Goal: Information Seeking & Learning: Learn about a topic

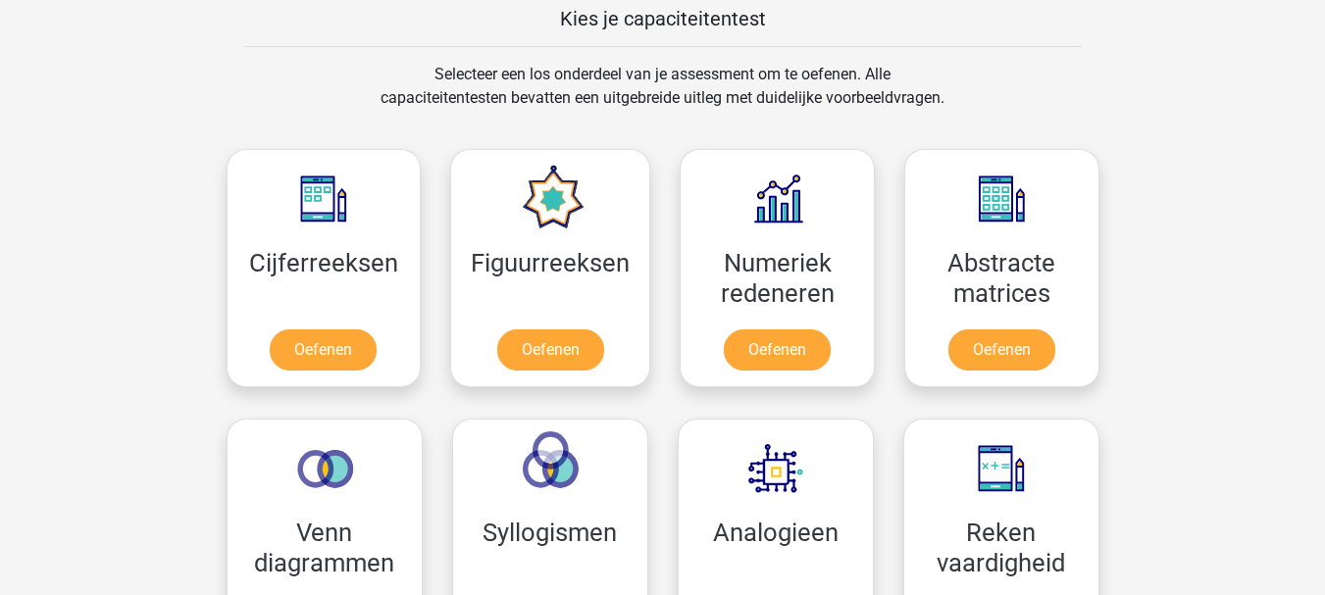
scroll to position [751, 0]
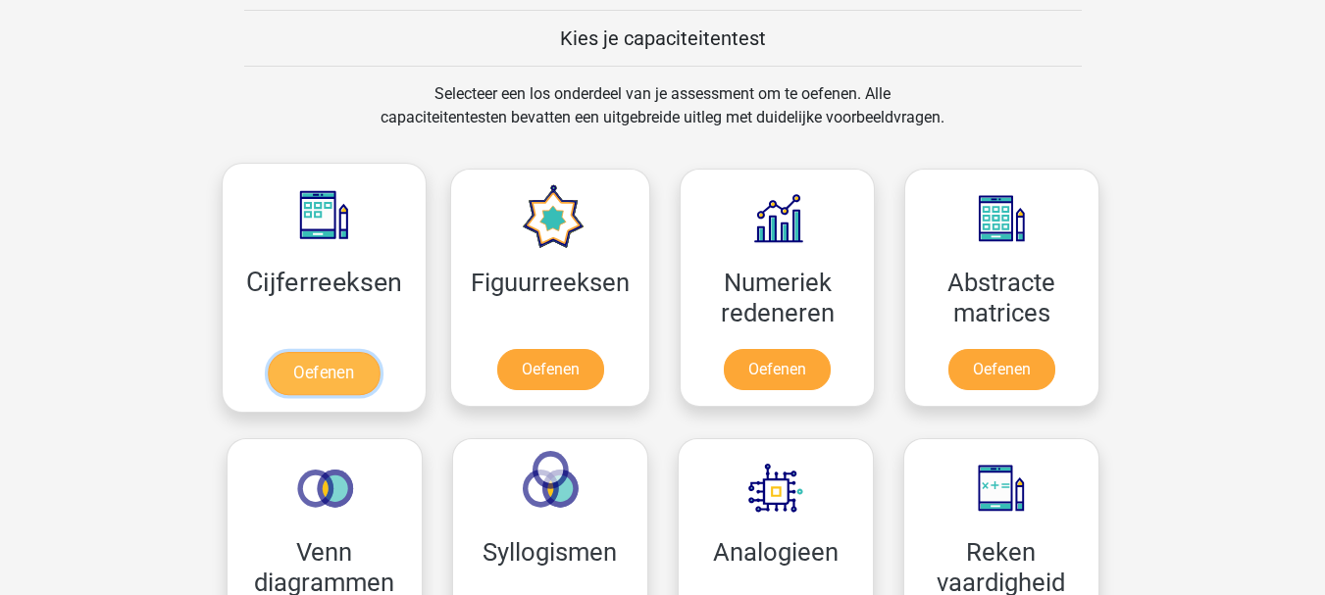
click at [345, 375] on link "Oefenen" at bounding box center [324, 373] width 112 height 43
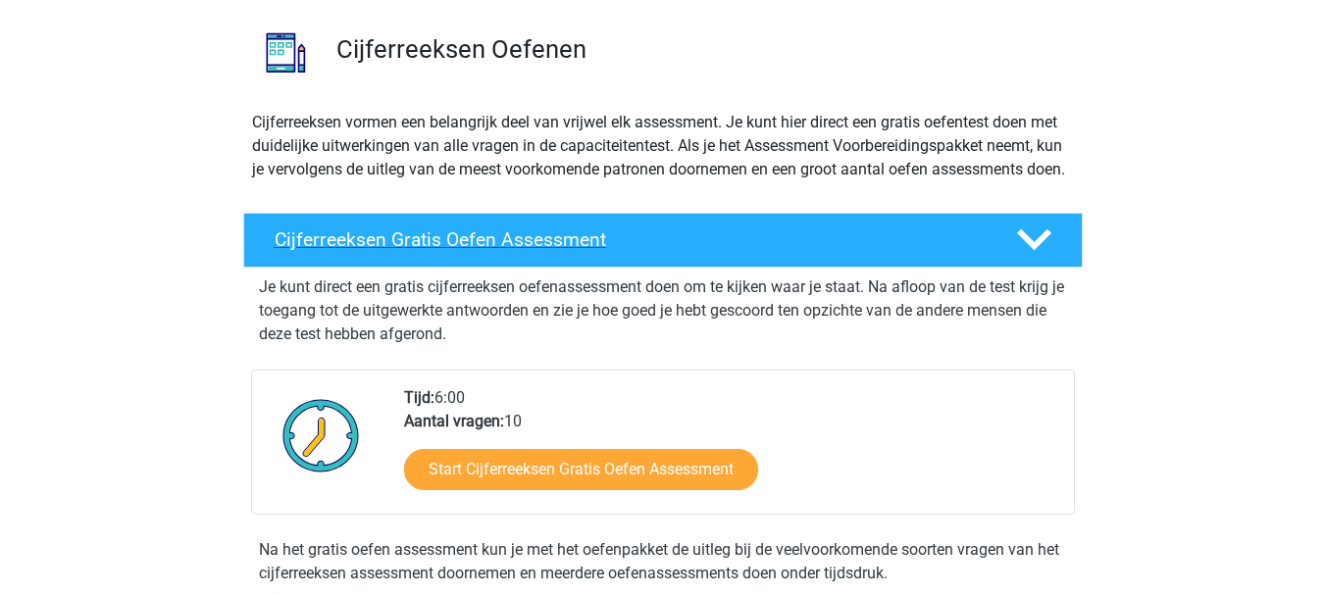
scroll to position [205, 0]
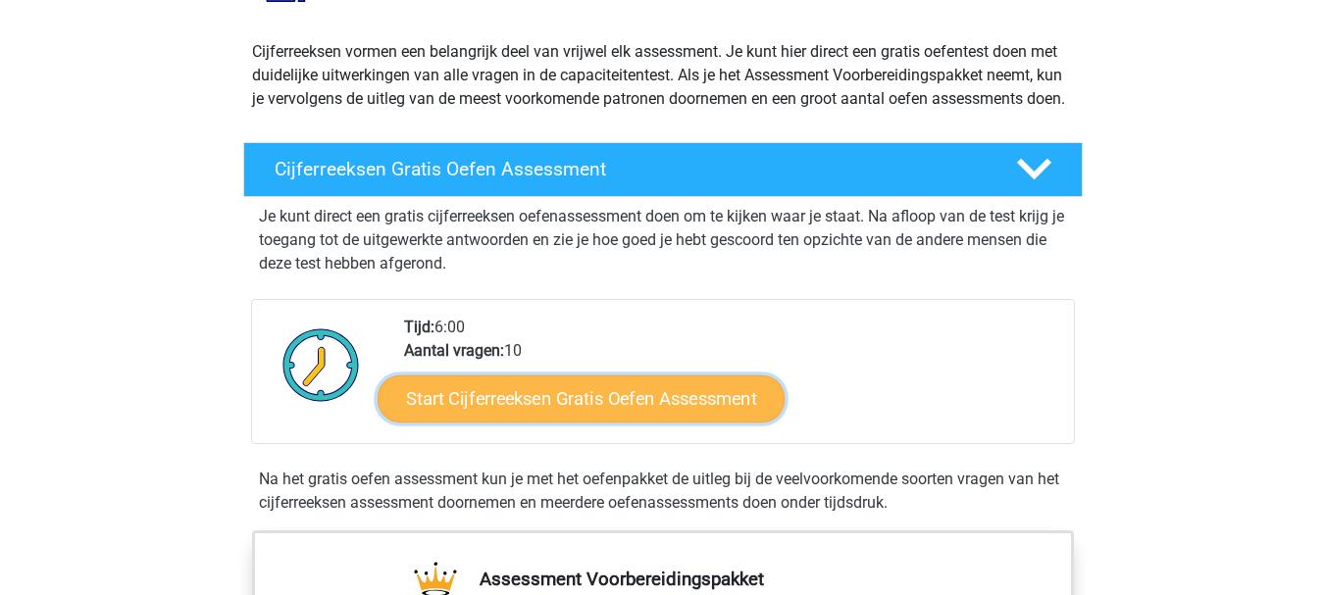
click at [655, 422] on link "Start Cijferreeksen Gratis Oefen Assessment" at bounding box center [581, 398] width 407 height 47
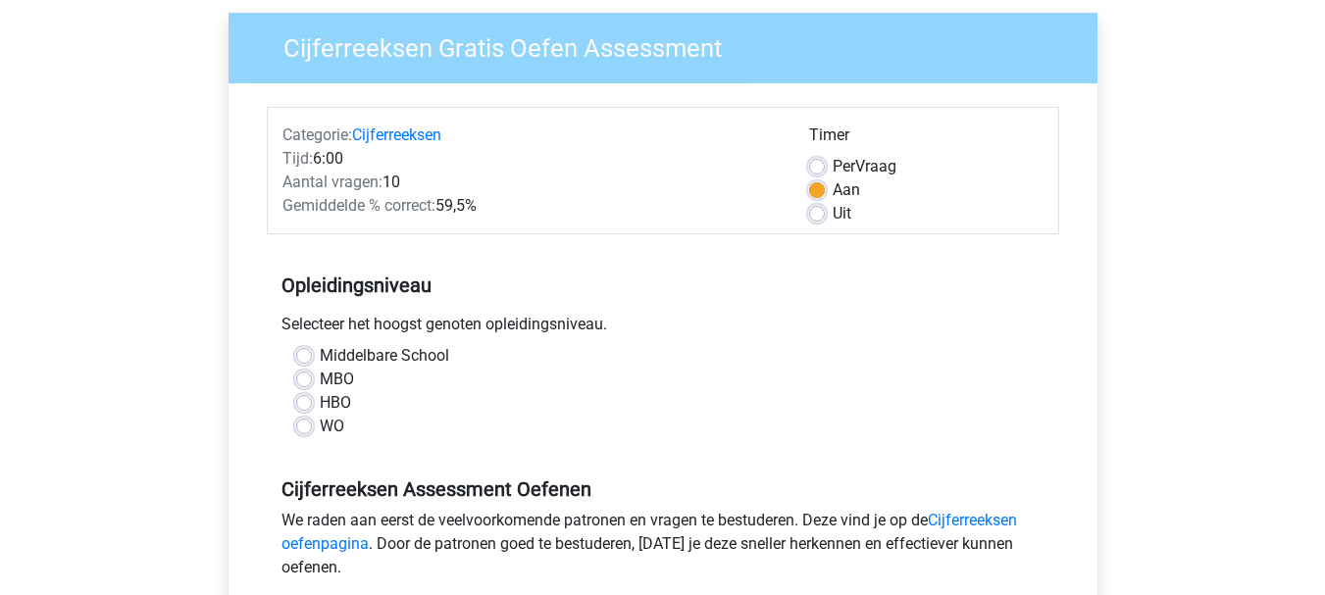
scroll to position [154, 0]
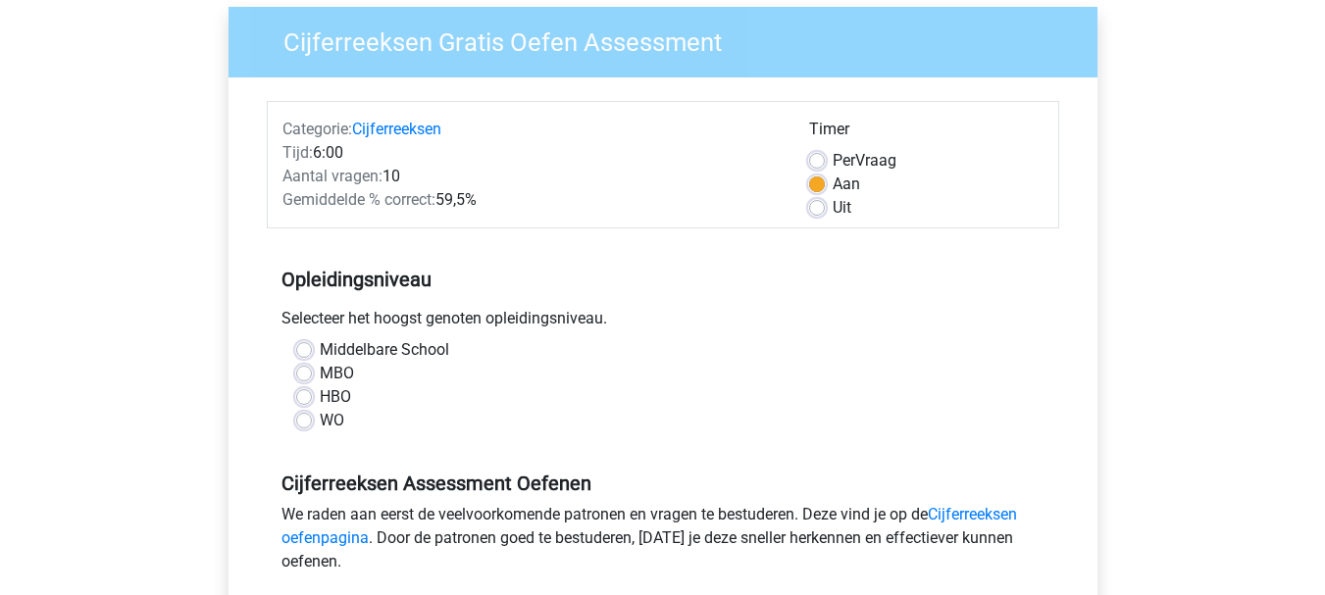
click at [380, 347] on label "Middelbare School" at bounding box center [384, 350] width 129 height 24
click at [312, 347] on input "Middelbare School" at bounding box center [304, 348] width 16 height 20
radio input "true"
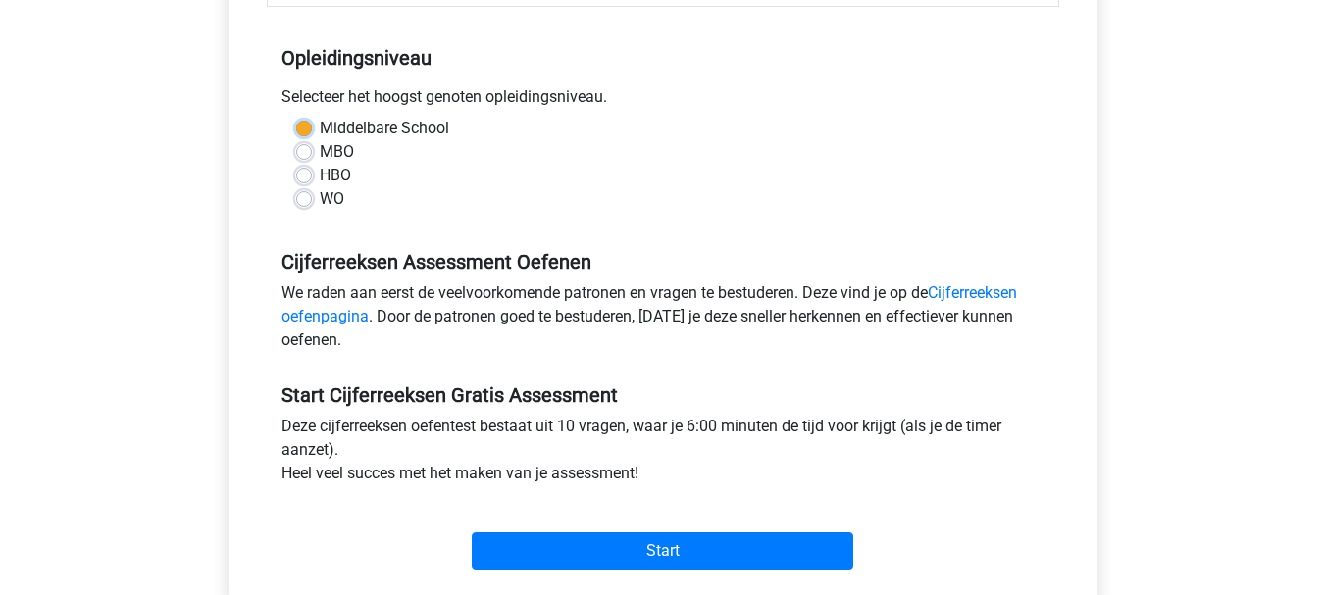
scroll to position [379, 0]
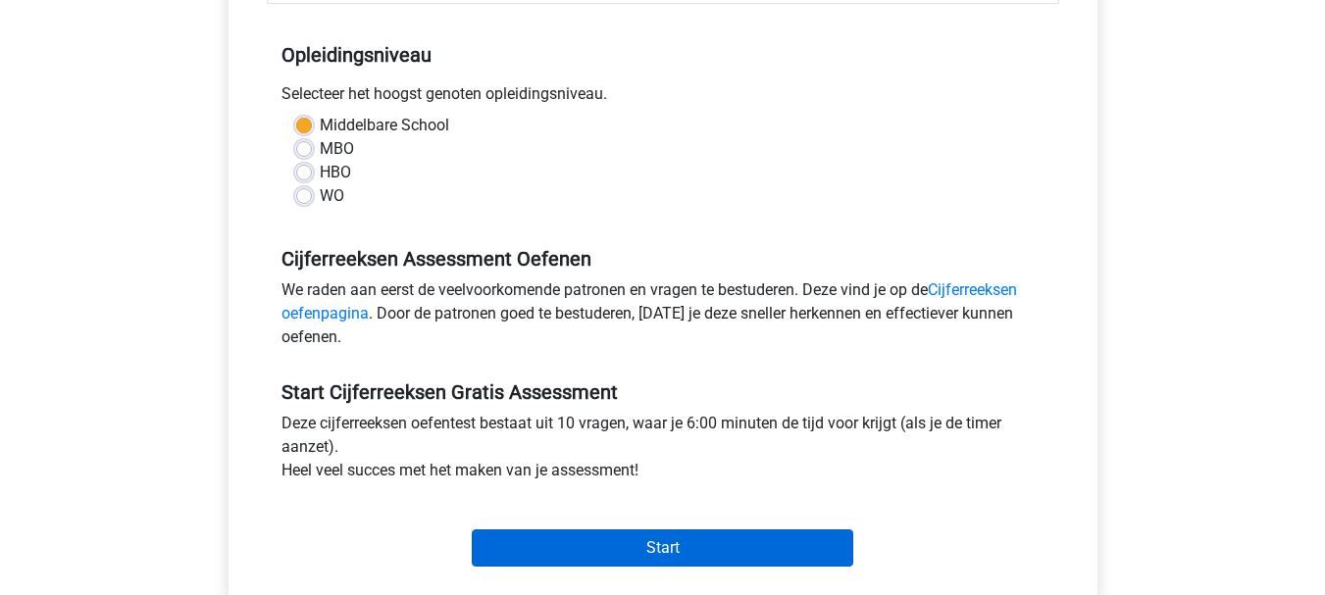
click at [711, 555] on input "Start" at bounding box center [662, 548] width 381 height 37
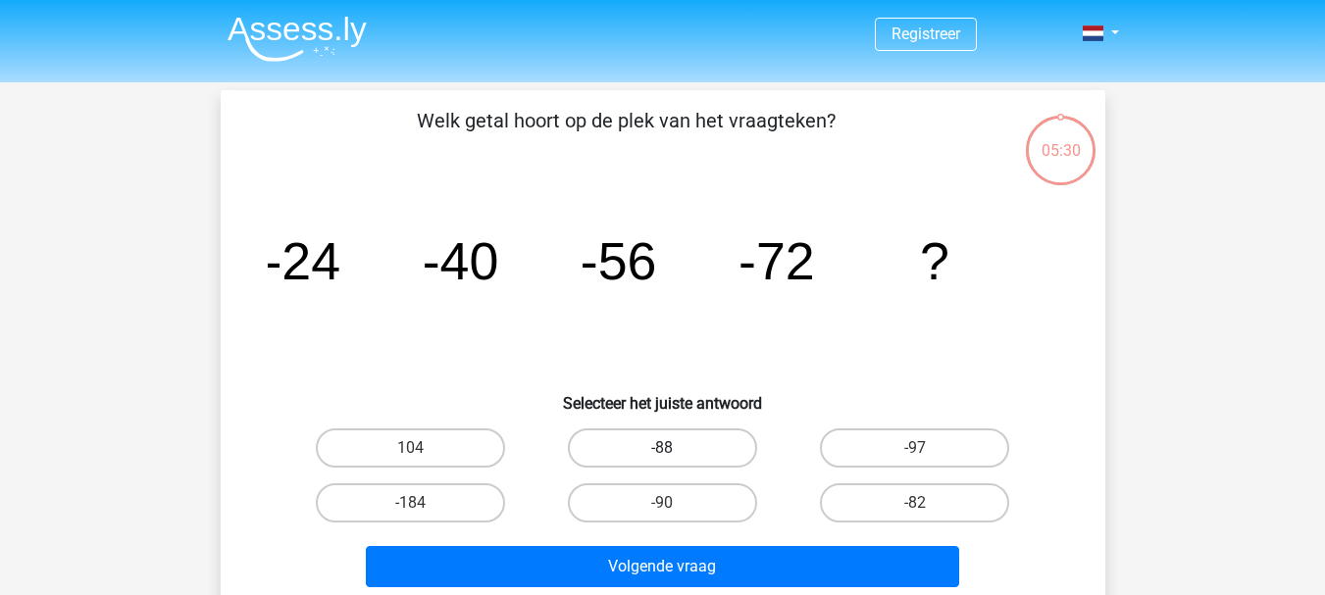
click at [694, 435] on label "-88" at bounding box center [662, 448] width 189 height 39
click at [675, 448] on input "-88" at bounding box center [668, 454] width 13 height 13
radio input "true"
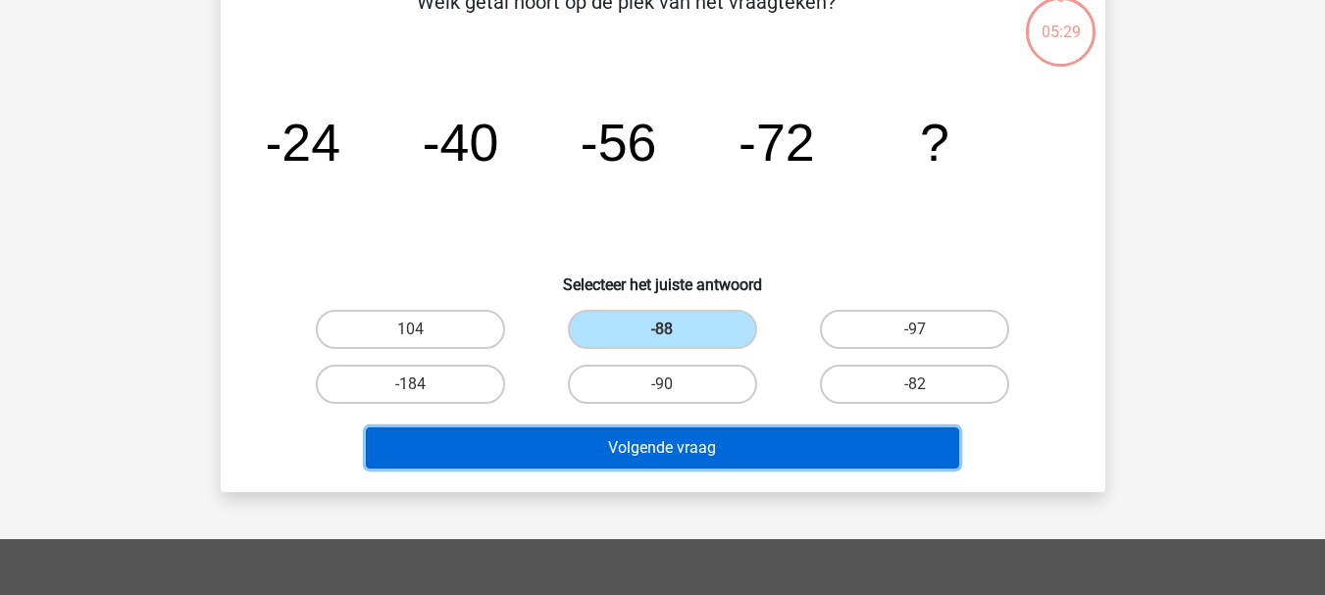
click at [745, 452] on button "Volgende vraag" at bounding box center [662, 448] width 593 height 41
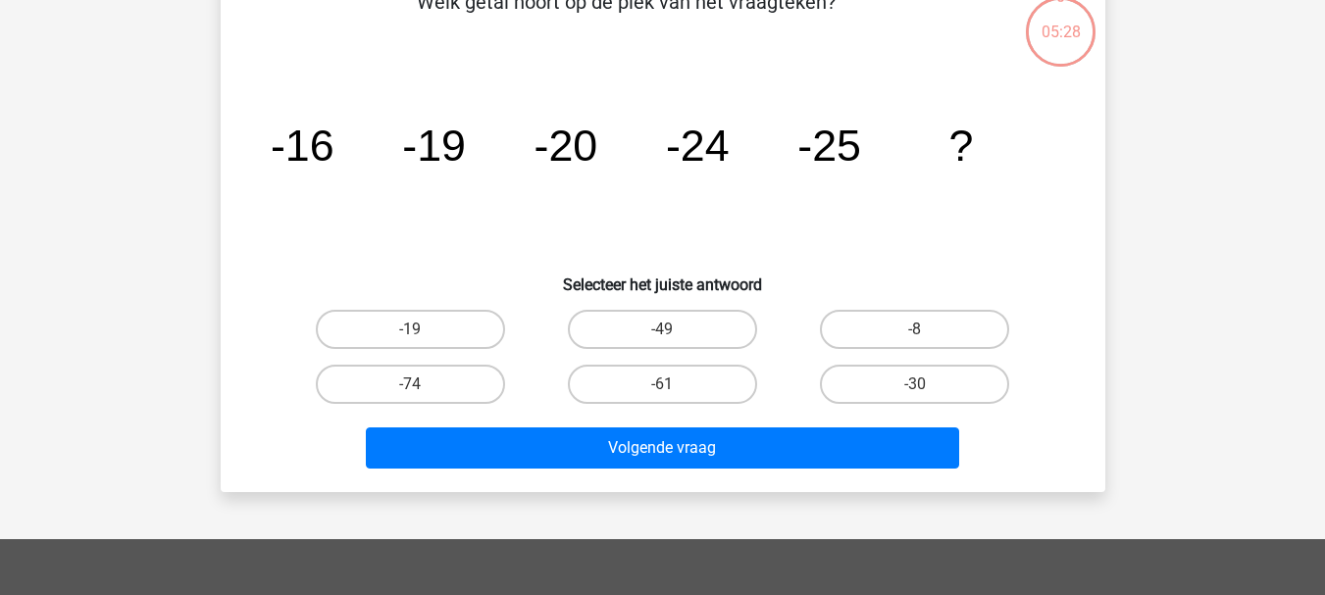
scroll to position [90, 0]
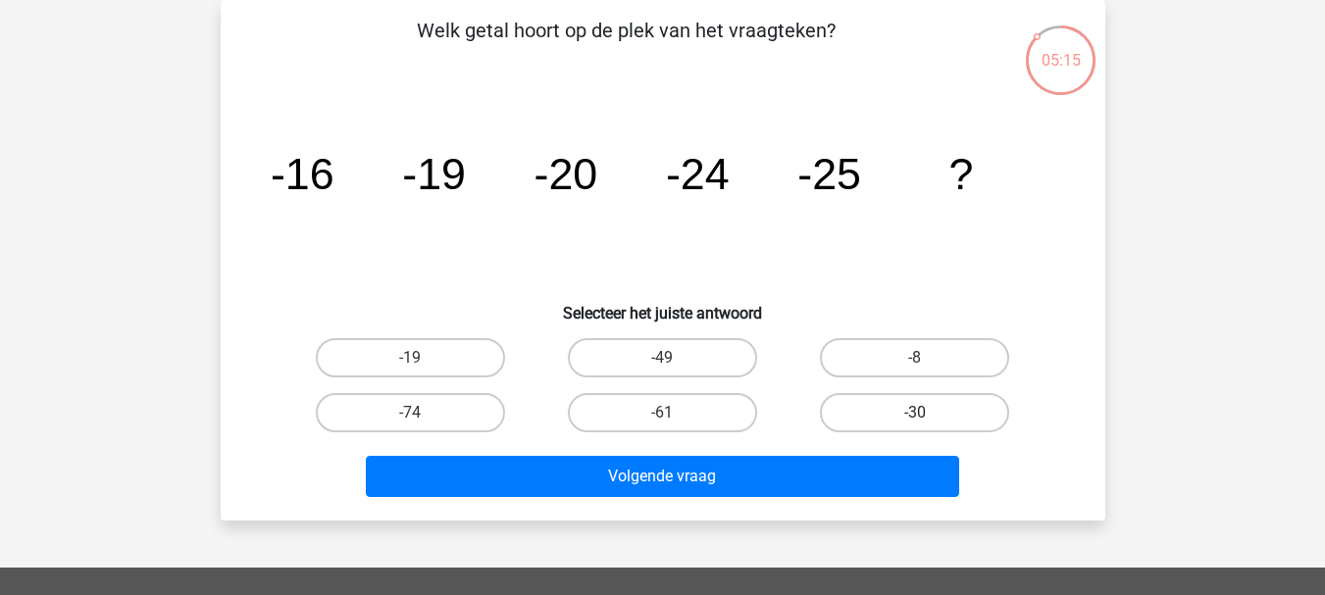
click at [846, 411] on label "-30" at bounding box center [914, 412] width 189 height 39
click at [915, 413] on input "-30" at bounding box center [921, 419] width 13 height 13
radio input "true"
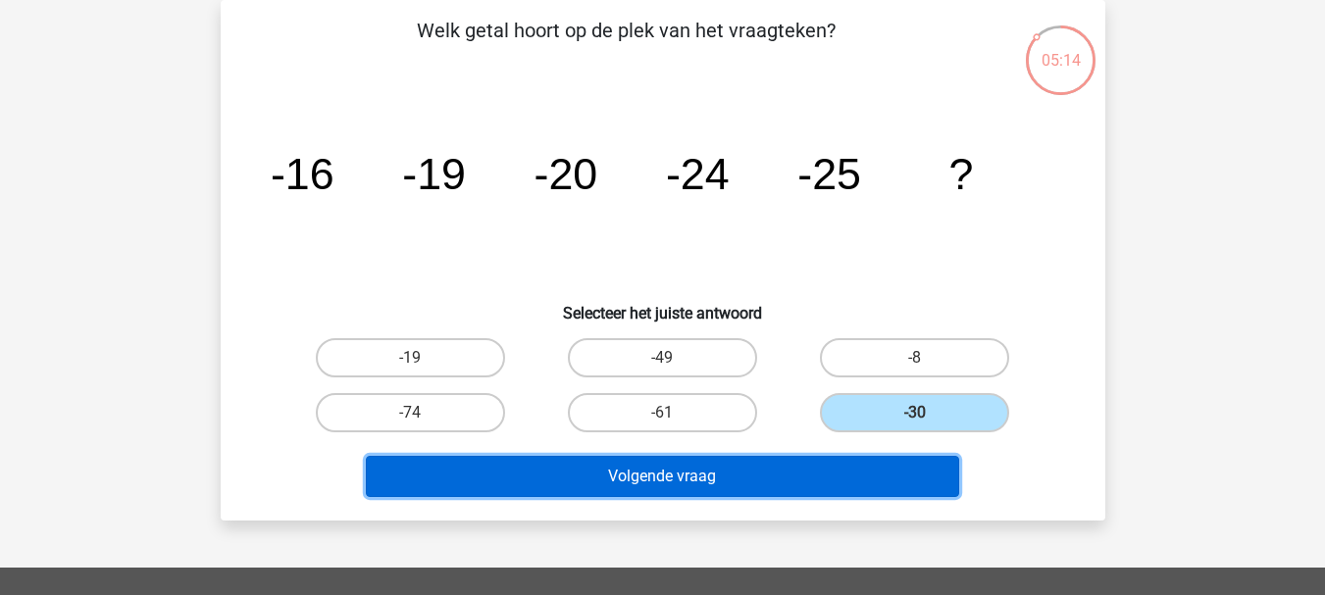
click at [769, 489] on button "Volgende vraag" at bounding box center [662, 476] width 593 height 41
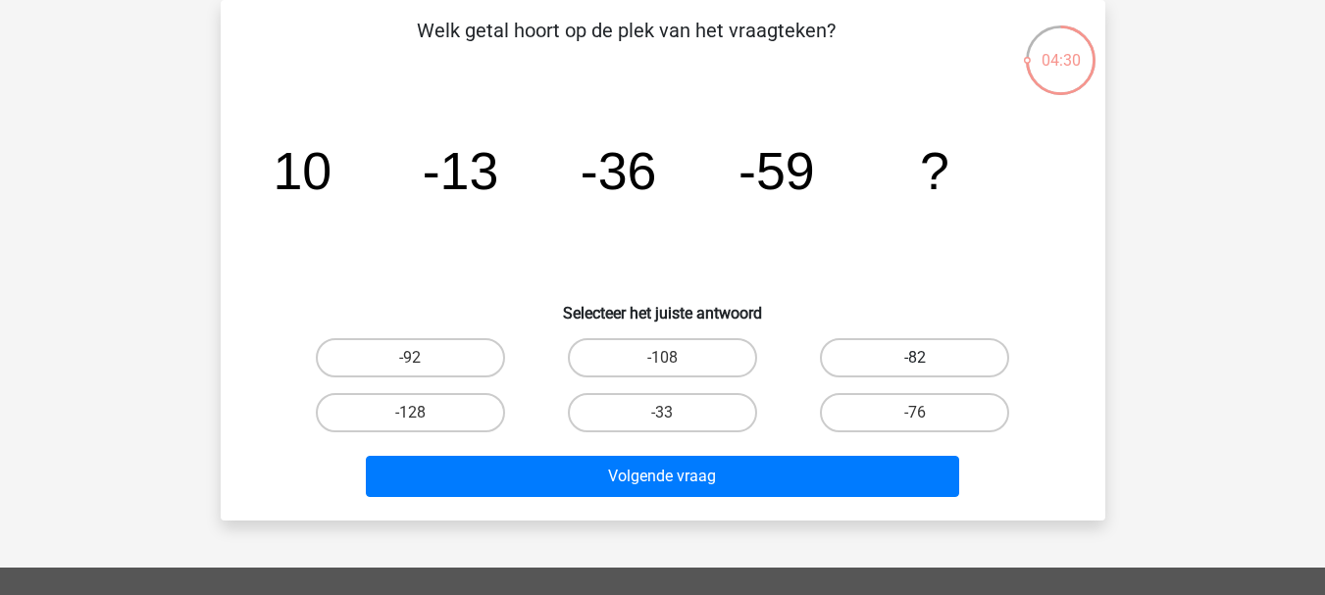
click at [919, 351] on label "-82" at bounding box center [914, 357] width 189 height 39
click at [919, 358] on input "-82" at bounding box center [921, 364] width 13 height 13
radio input "true"
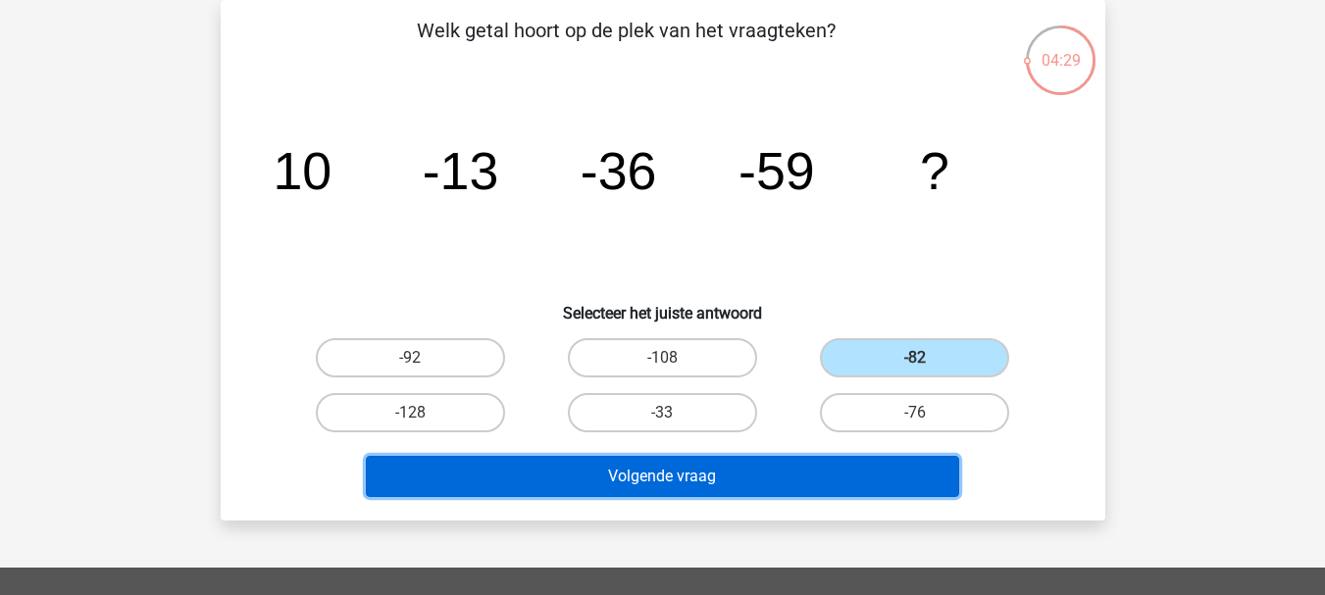
click at [892, 461] on button "Volgende vraag" at bounding box center [662, 476] width 593 height 41
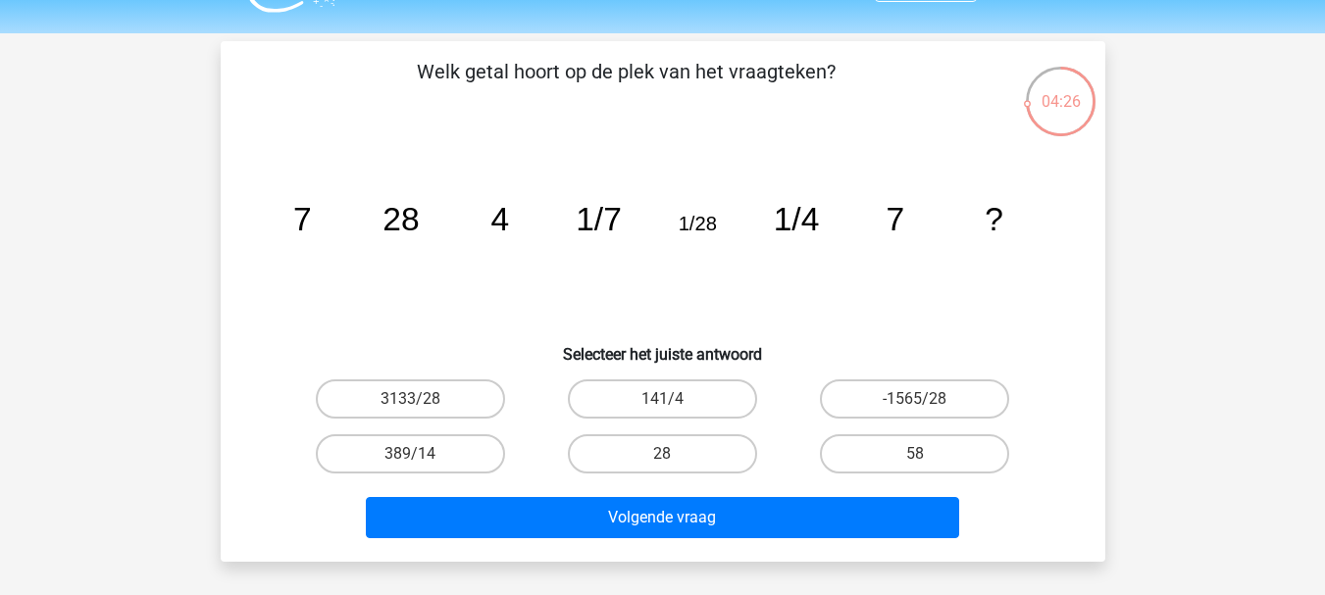
scroll to position [41, 0]
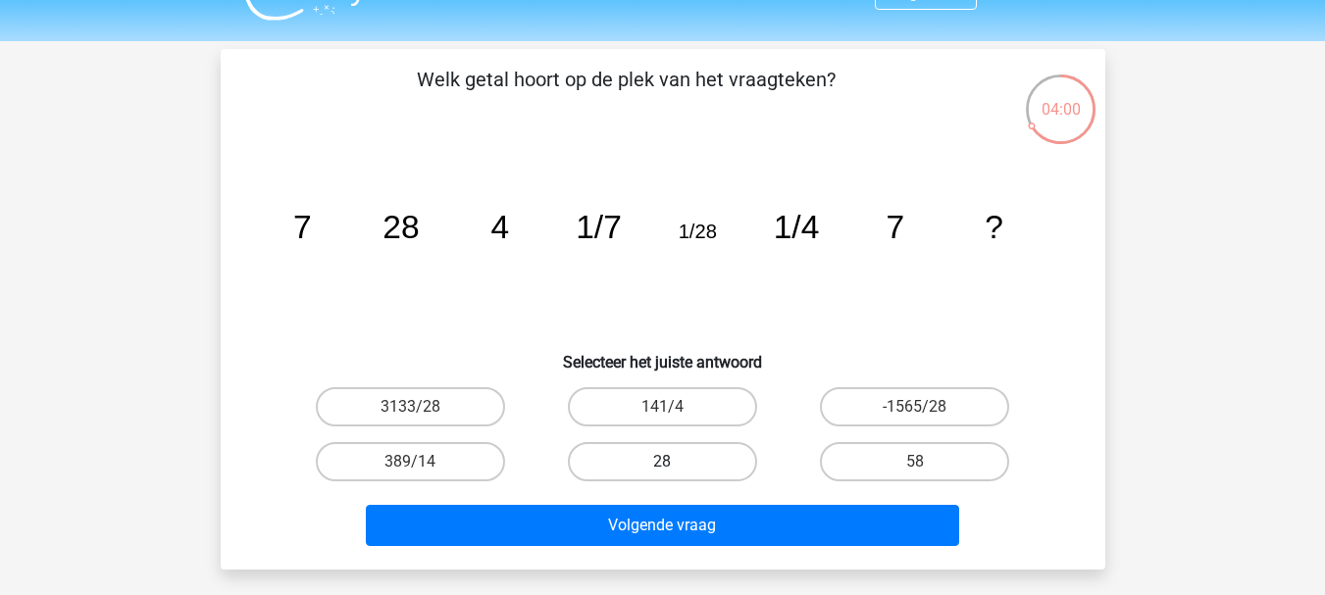
click at [689, 462] on label "28" at bounding box center [662, 461] width 189 height 39
click at [675, 462] on input "28" at bounding box center [668, 468] width 13 height 13
radio input "true"
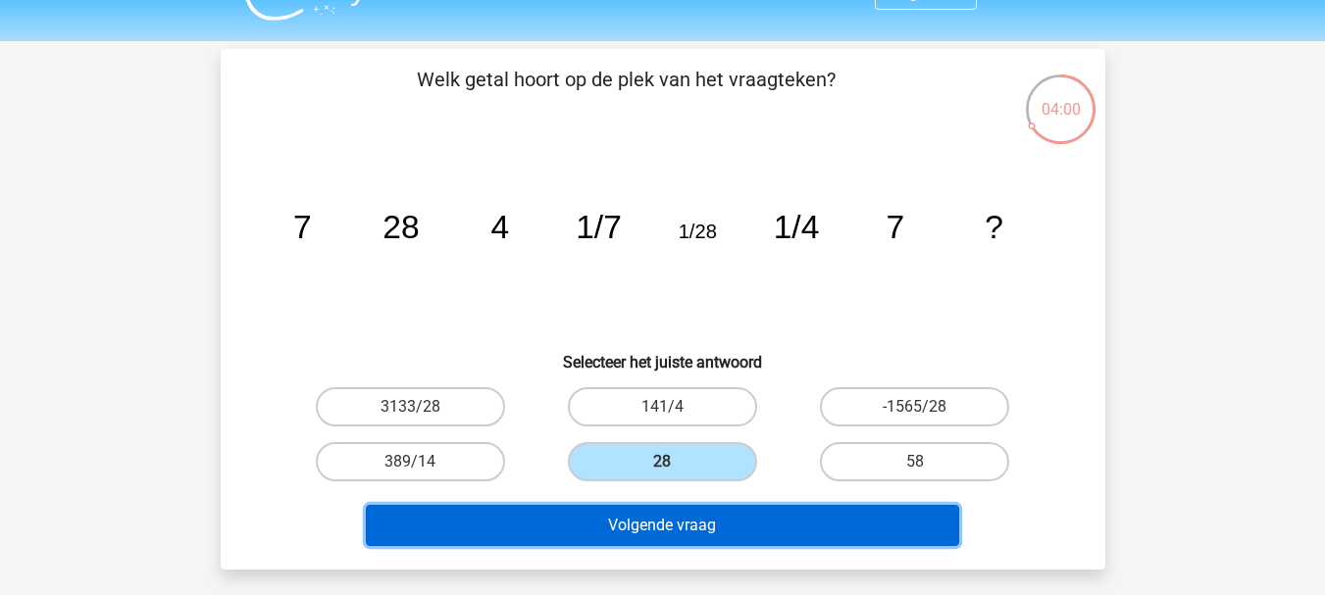
click at [684, 506] on button "Volgende vraag" at bounding box center [662, 525] width 593 height 41
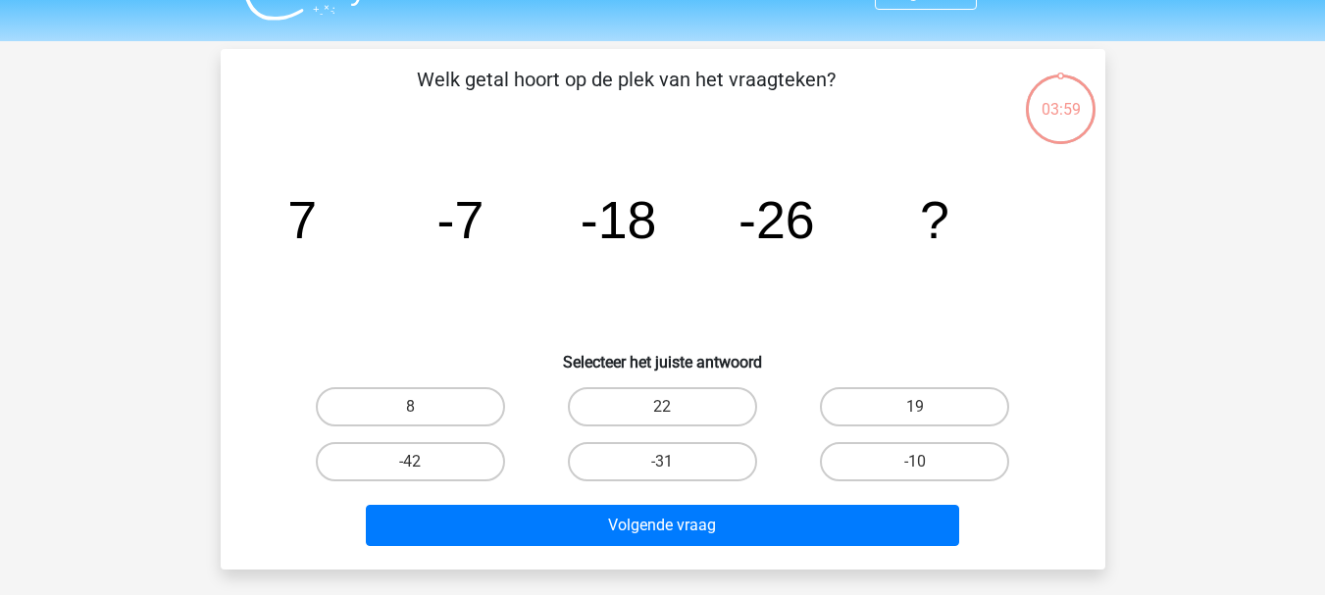
scroll to position [90, 0]
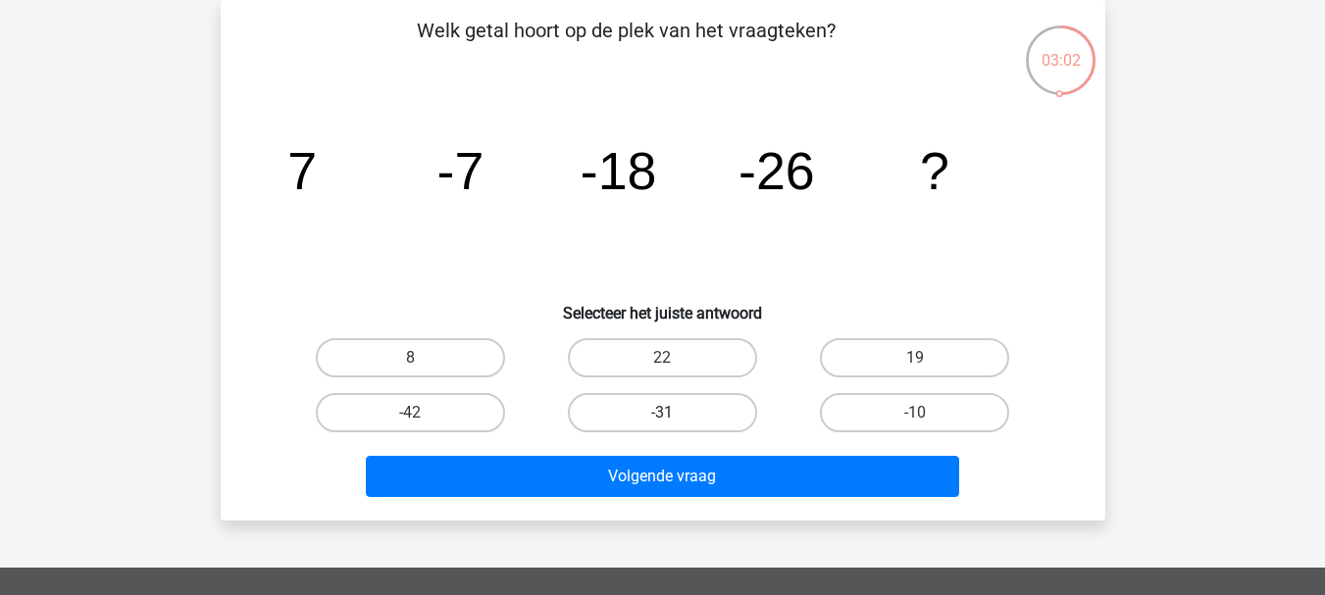
click at [698, 407] on label "-31" at bounding box center [662, 412] width 189 height 39
click at [675, 413] on input "-31" at bounding box center [668, 419] width 13 height 13
radio input "true"
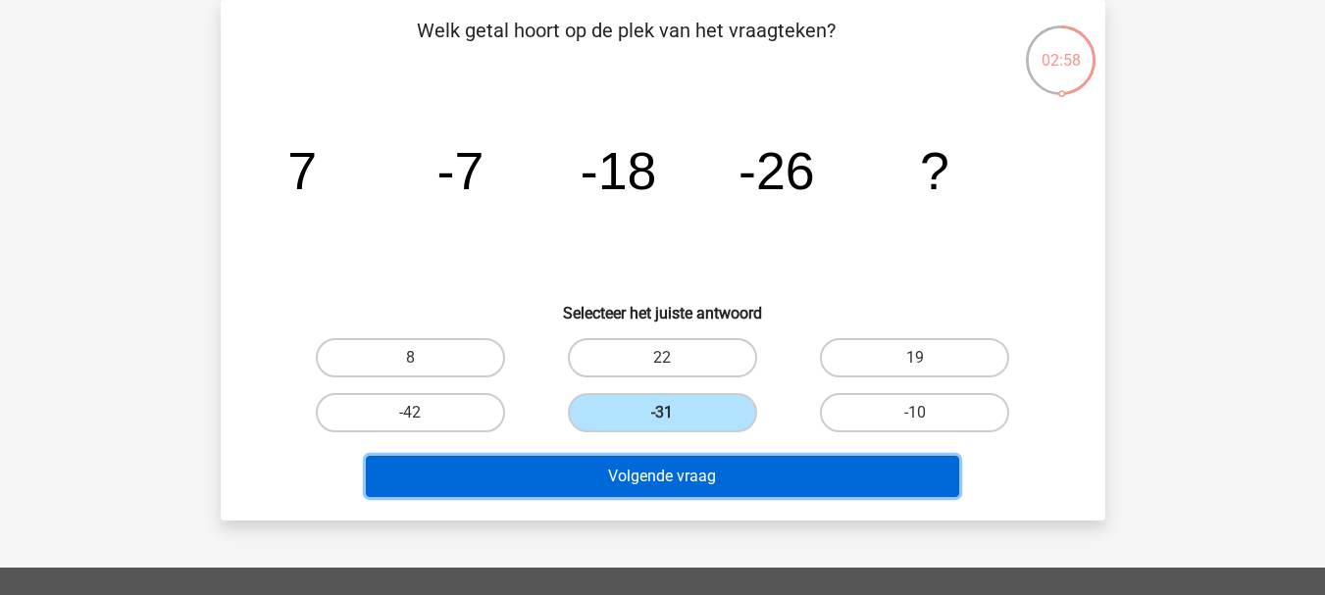
click at [711, 486] on button "Volgende vraag" at bounding box center [662, 476] width 593 height 41
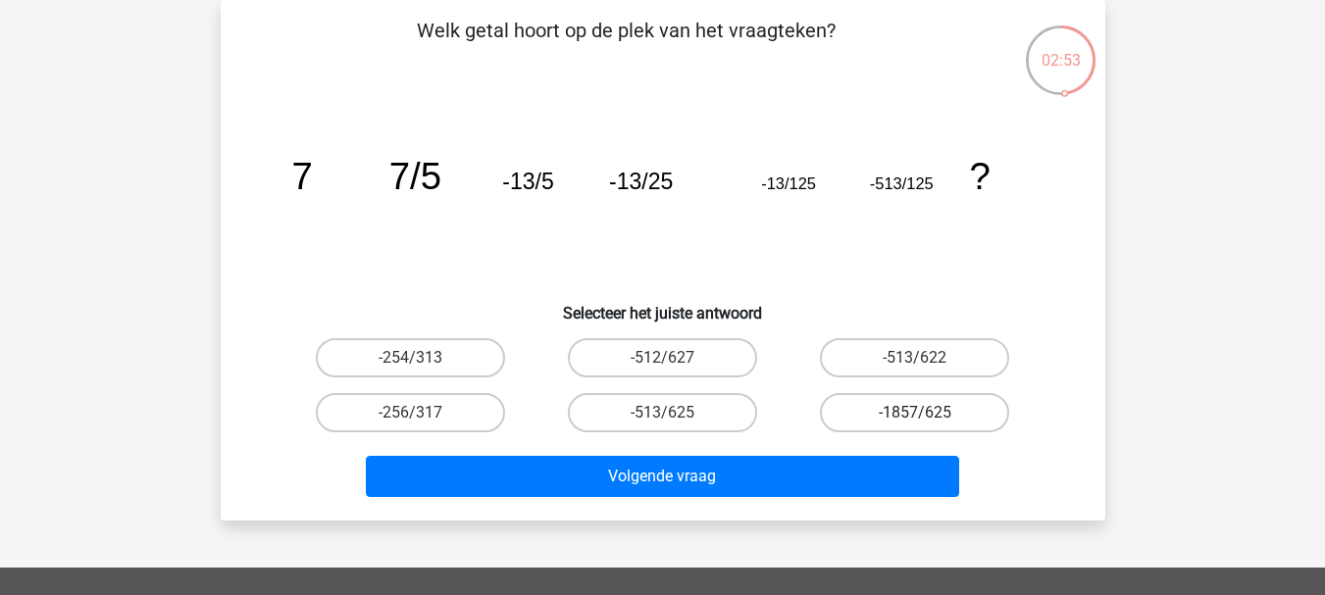
click at [924, 398] on label "-1857/625" at bounding box center [914, 412] width 189 height 39
click at [924, 413] on input "-1857/625" at bounding box center [921, 419] width 13 height 13
radio input "true"
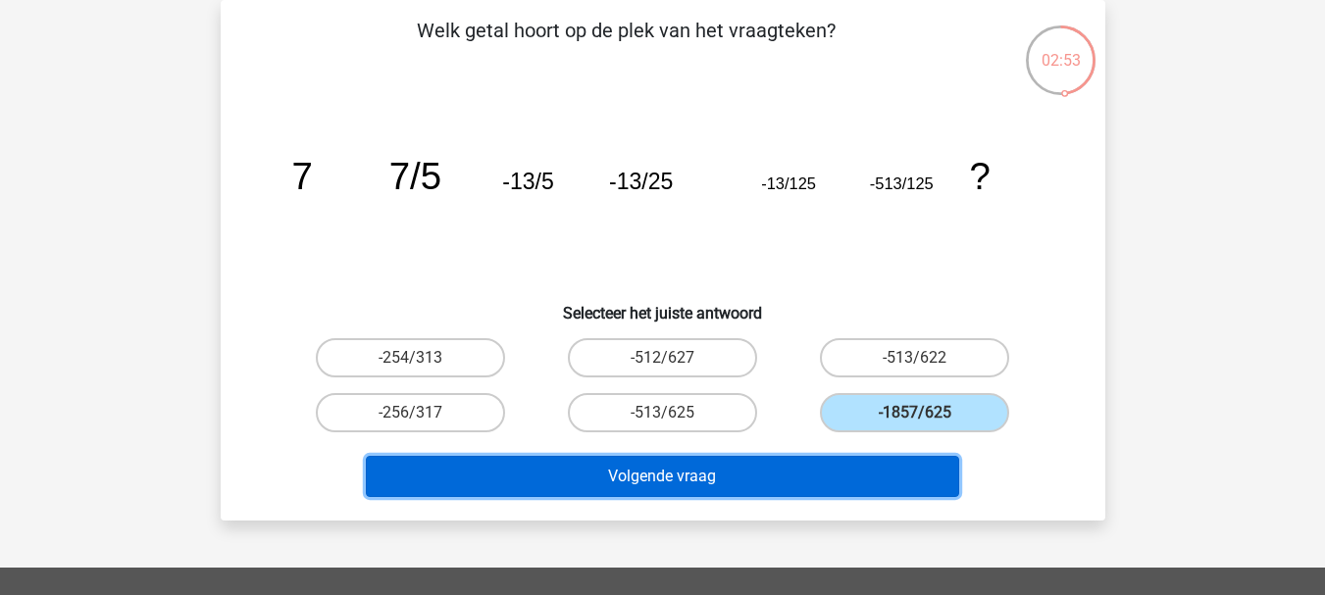
click at [891, 466] on button "Volgende vraag" at bounding box center [662, 476] width 593 height 41
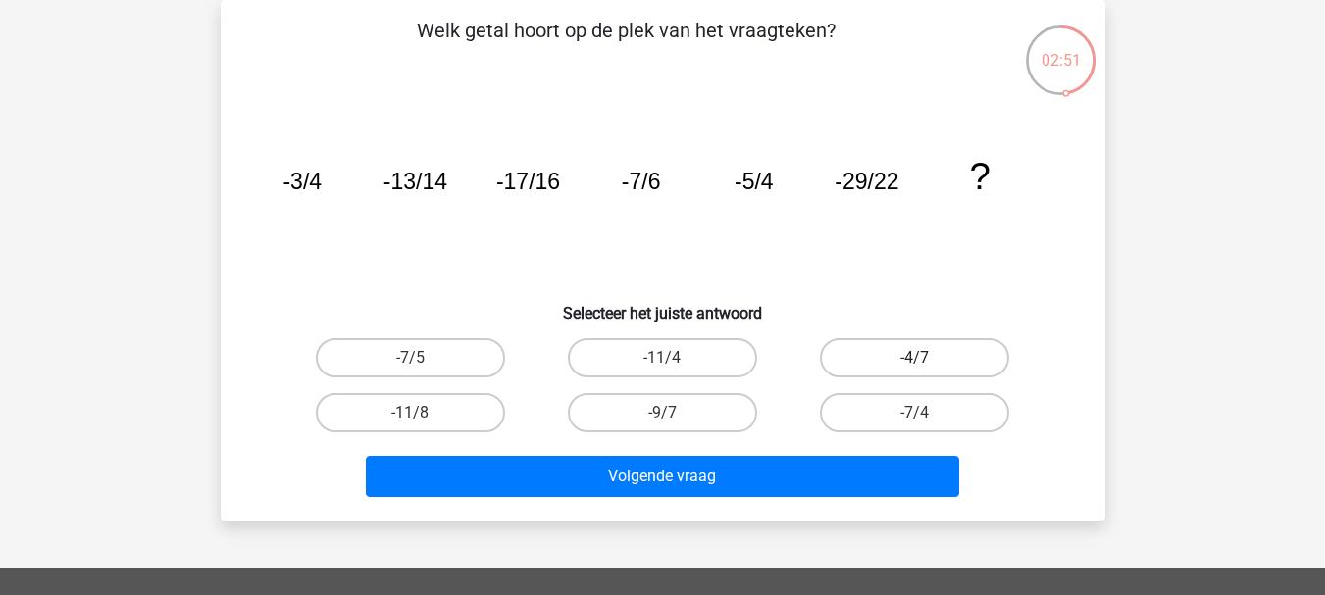
click at [942, 371] on label "-4/7" at bounding box center [914, 357] width 189 height 39
click at [928, 371] on input "-4/7" at bounding box center [921, 364] width 13 height 13
radio input "true"
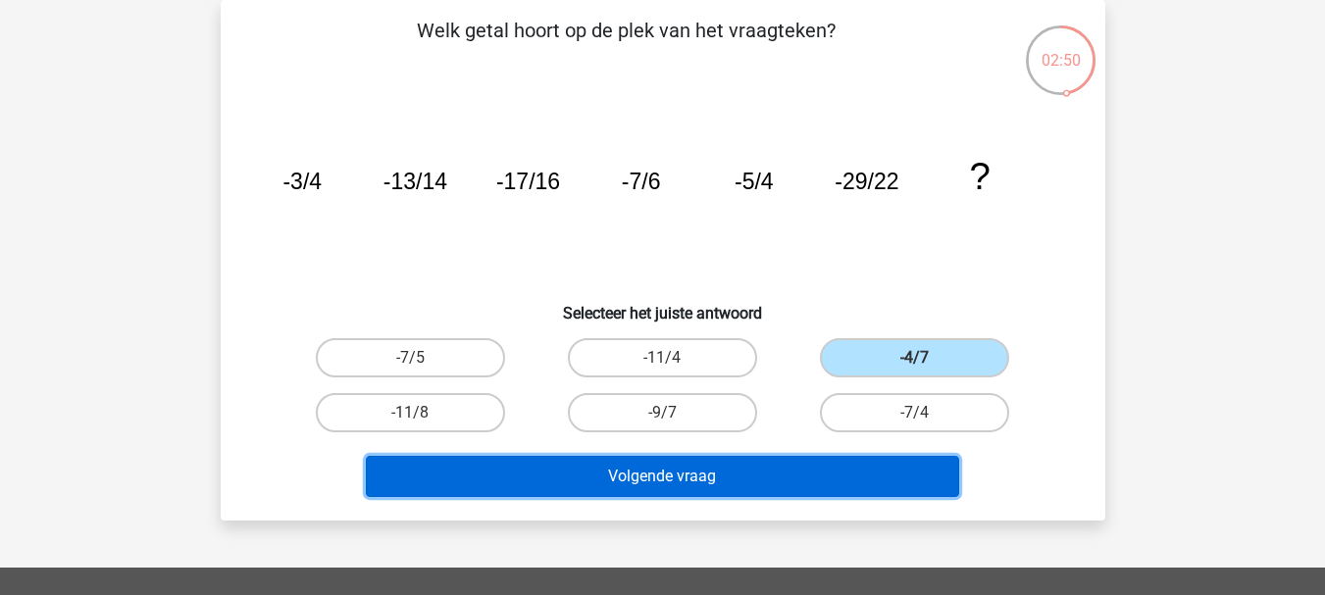
click at [896, 476] on button "Volgende vraag" at bounding box center [662, 476] width 593 height 41
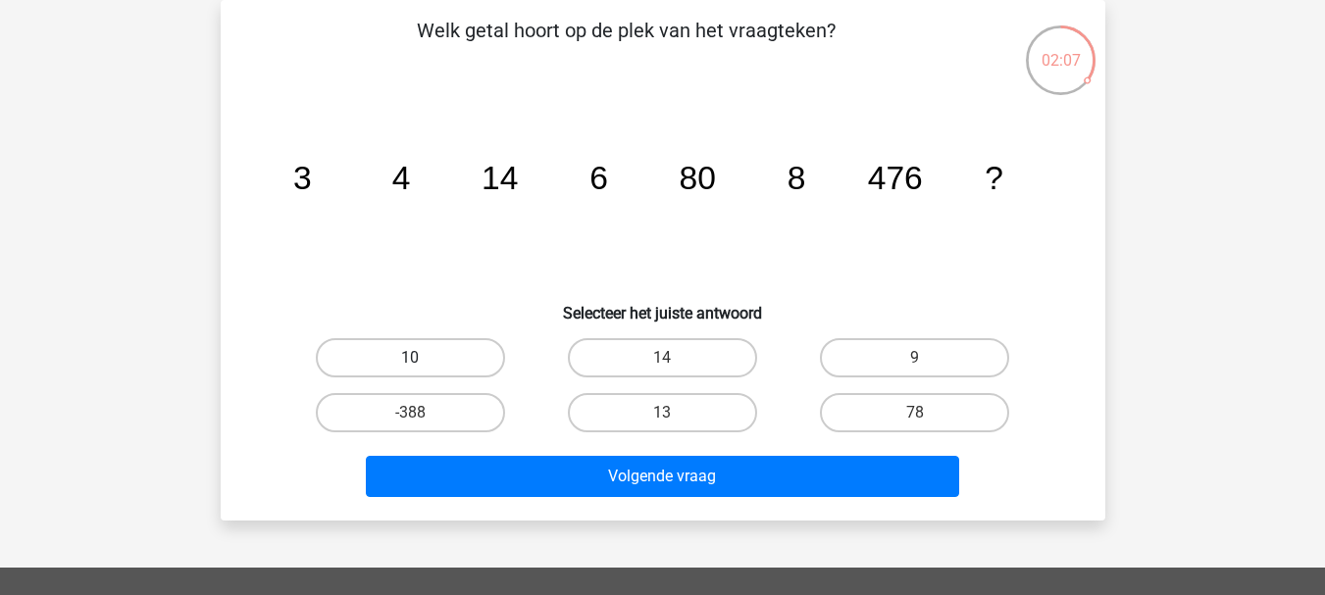
click at [423, 344] on label "10" at bounding box center [410, 357] width 189 height 39
click at [423, 358] on input "10" at bounding box center [416, 364] width 13 height 13
radio input "true"
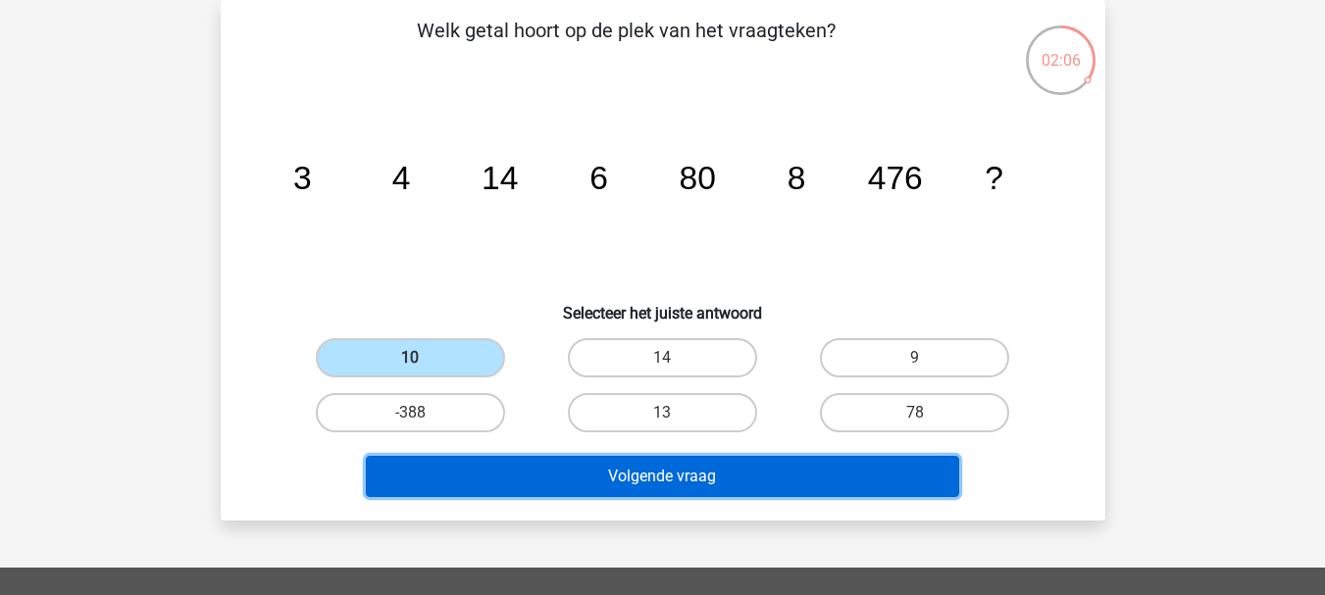
click at [797, 472] on button "Volgende vraag" at bounding box center [662, 476] width 593 height 41
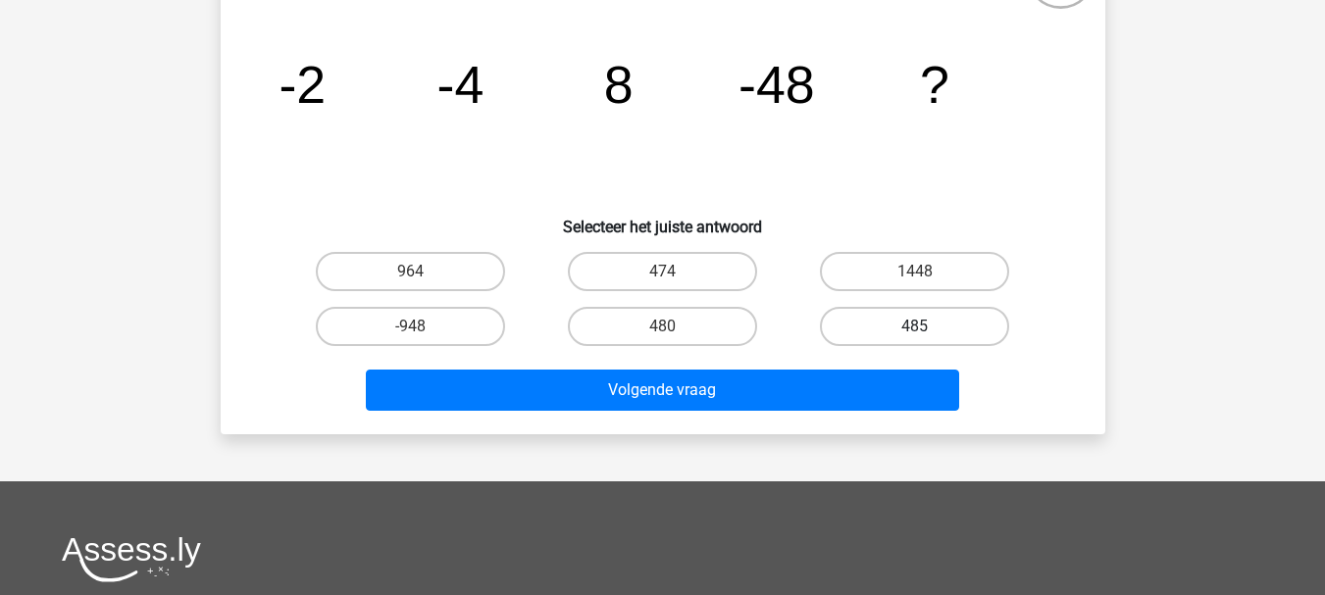
scroll to position [177, 0]
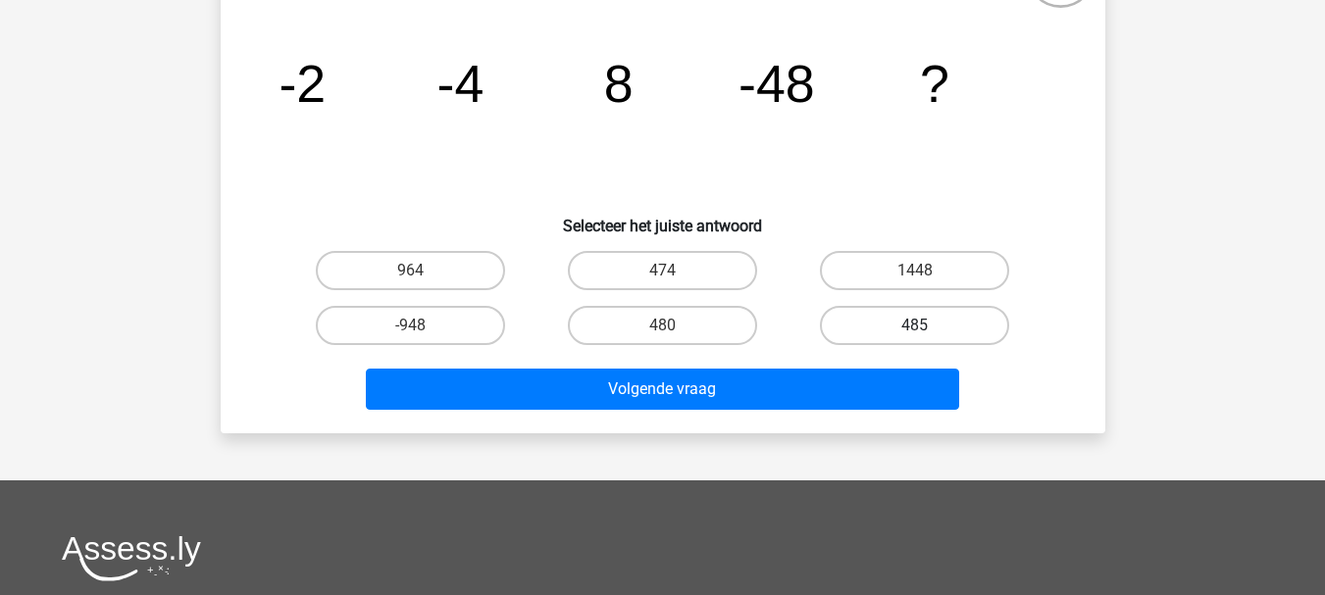
click at [871, 322] on label "485" at bounding box center [914, 325] width 189 height 39
click at [915, 326] on input "485" at bounding box center [921, 332] width 13 height 13
radio input "true"
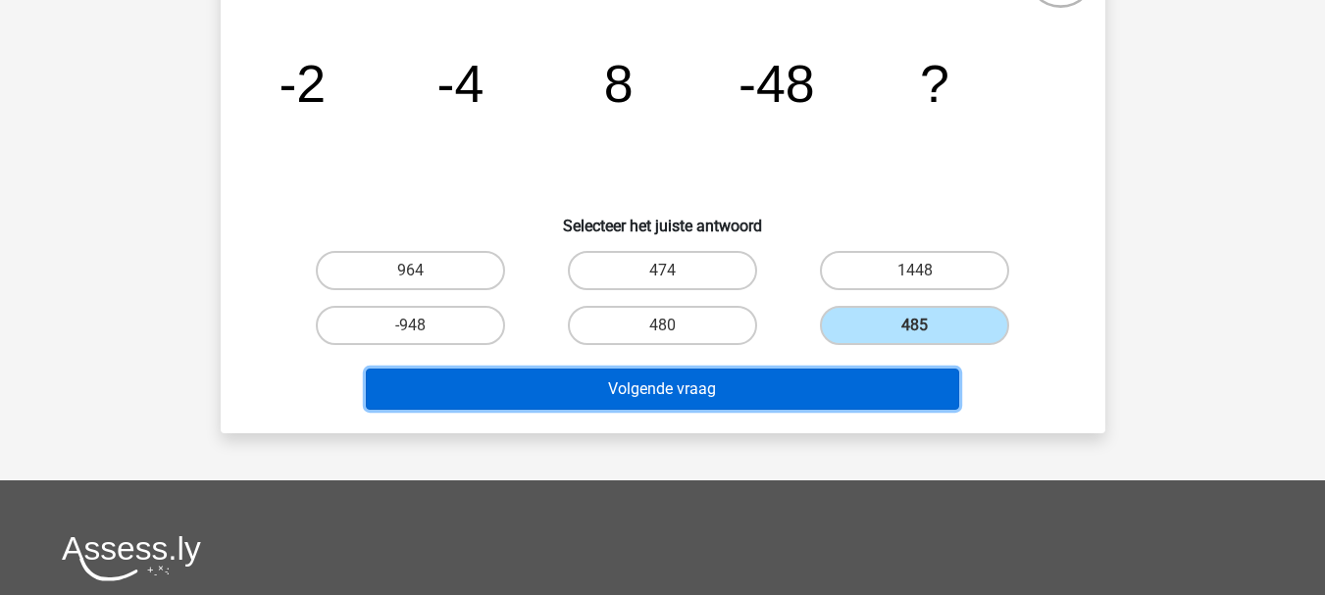
click at [797, 393] on button "Volgende vraag" at bounding box center [662, 389] width 593 height 41
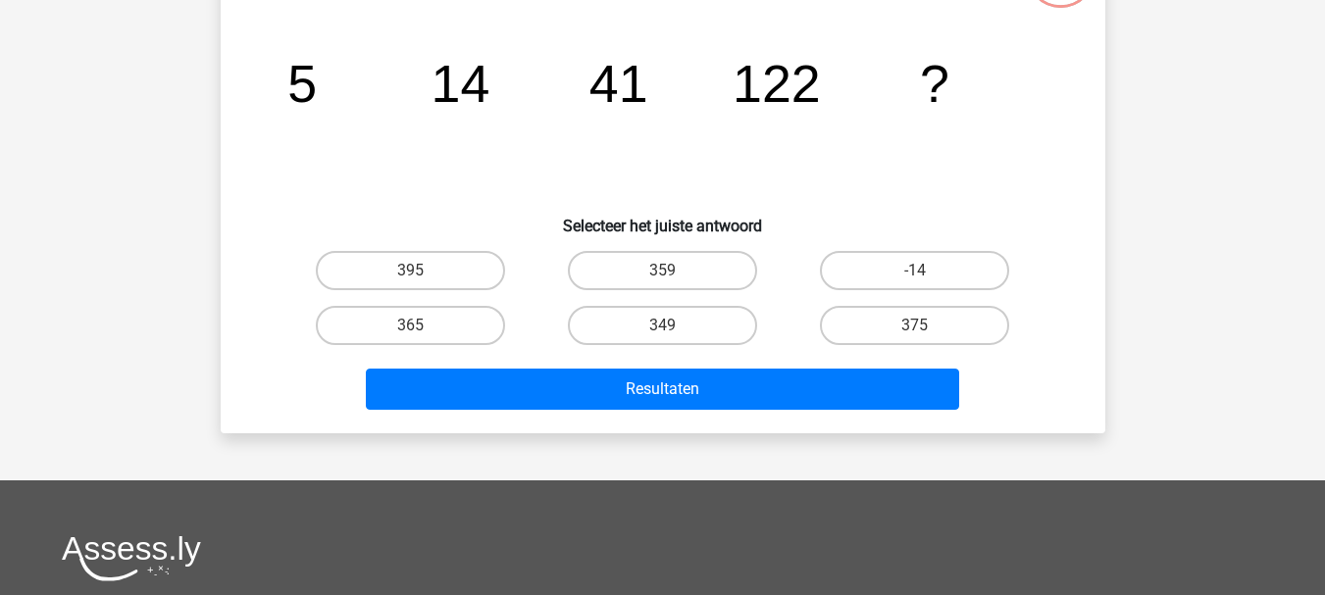
scroll to position [90, 0]
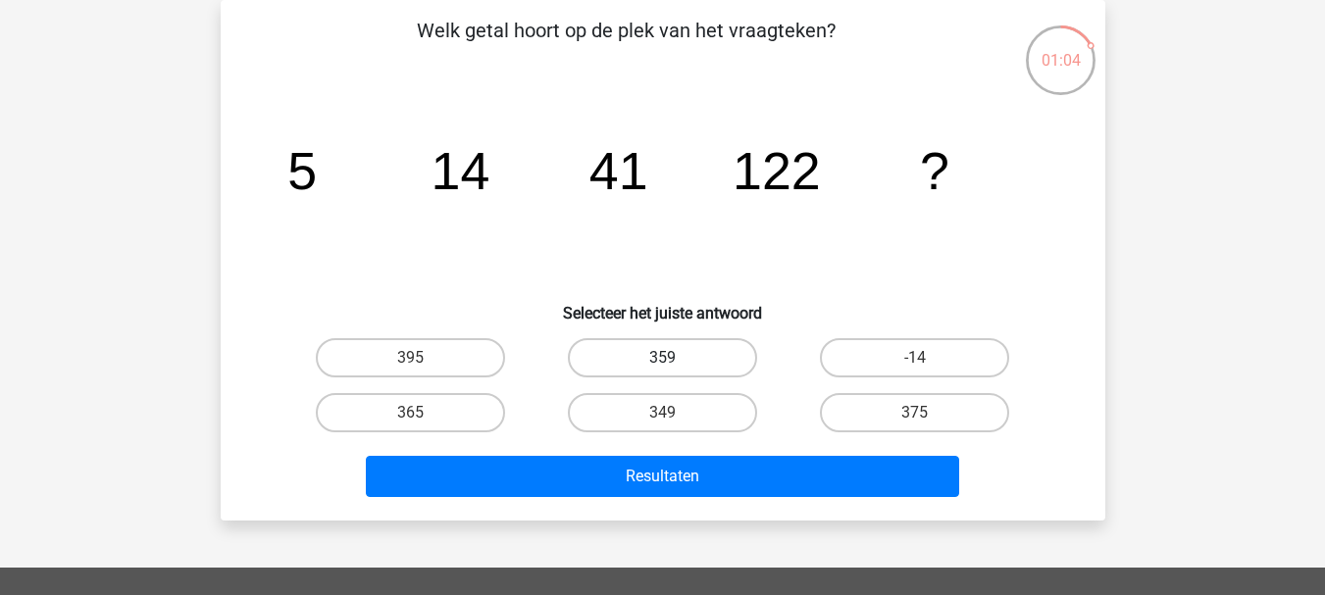
click at [714, 370] on label "359" at bounding box center [662, 357] width 189 height 39
click at [675, 370] on input "359" at bounding box center [668, 364] width 13 height 13
radio input "true"
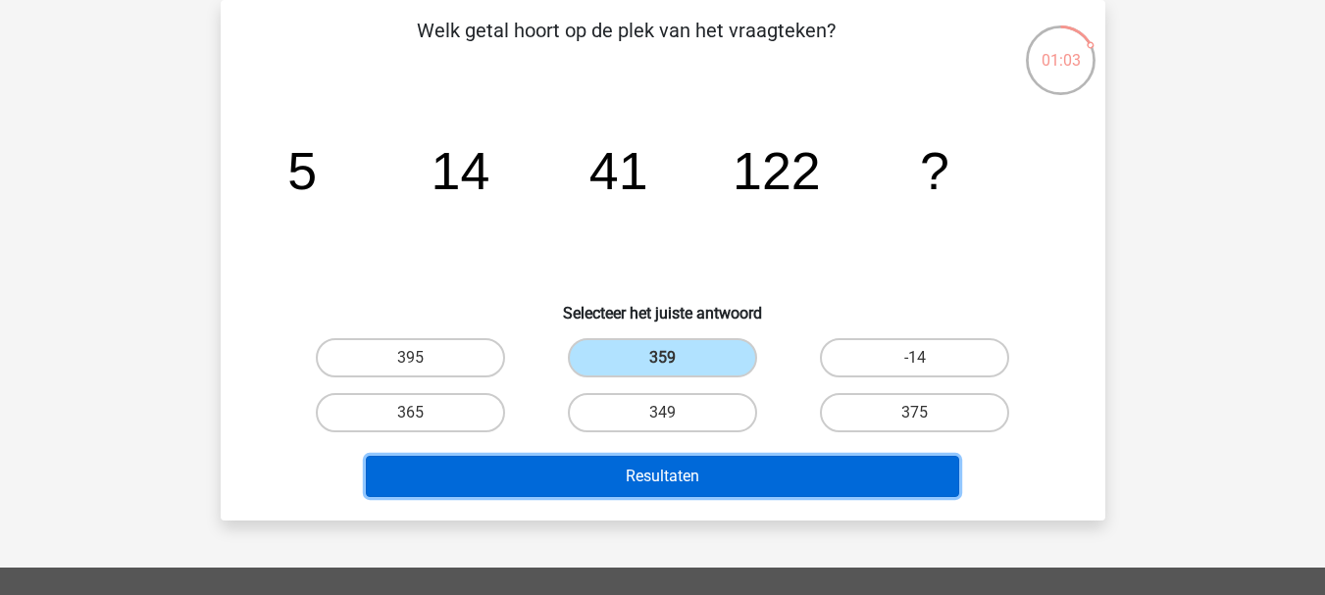
click at [768, 468] on button "Resultaten" at bounding box center [662, 476] width 593 height 41
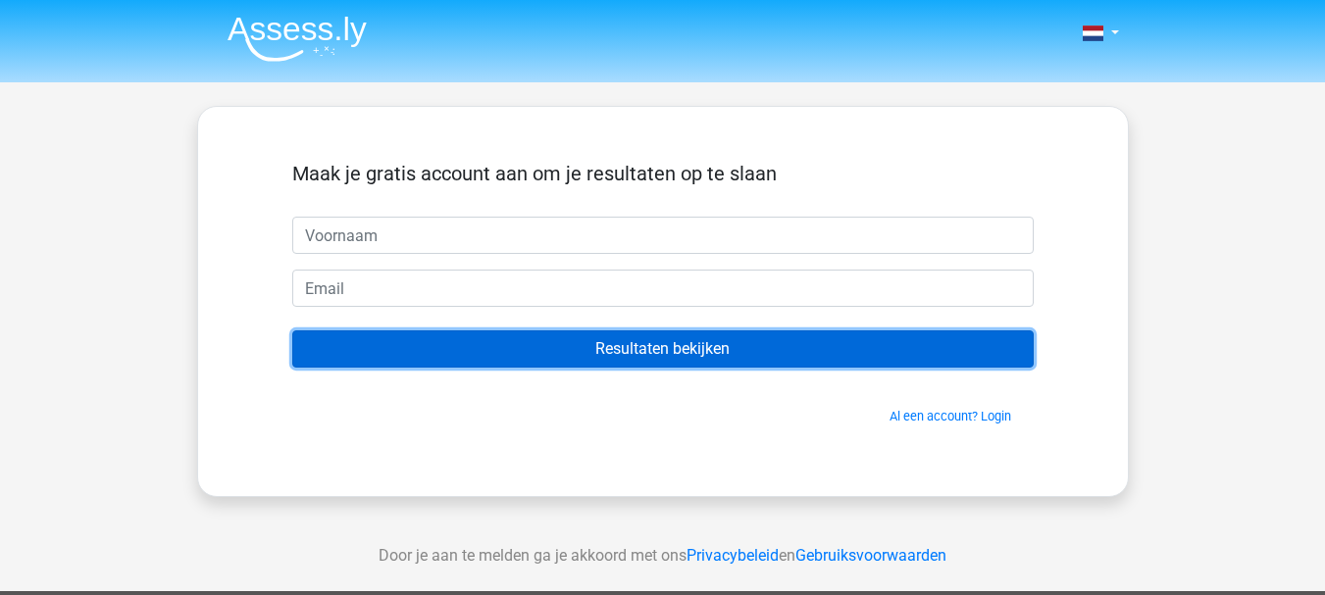
click at [712, 345] on input "Resultaten bekijken" at bounding box center [662, 348] width 741 height 37
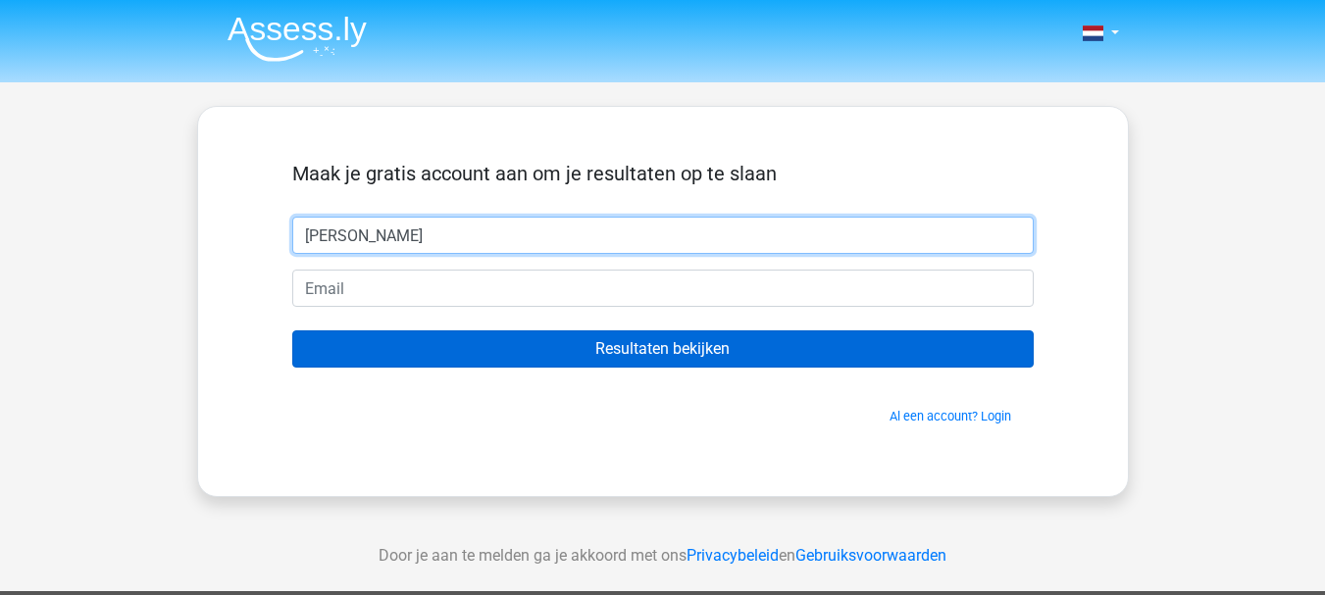
type input "[PERSON_NAME]"
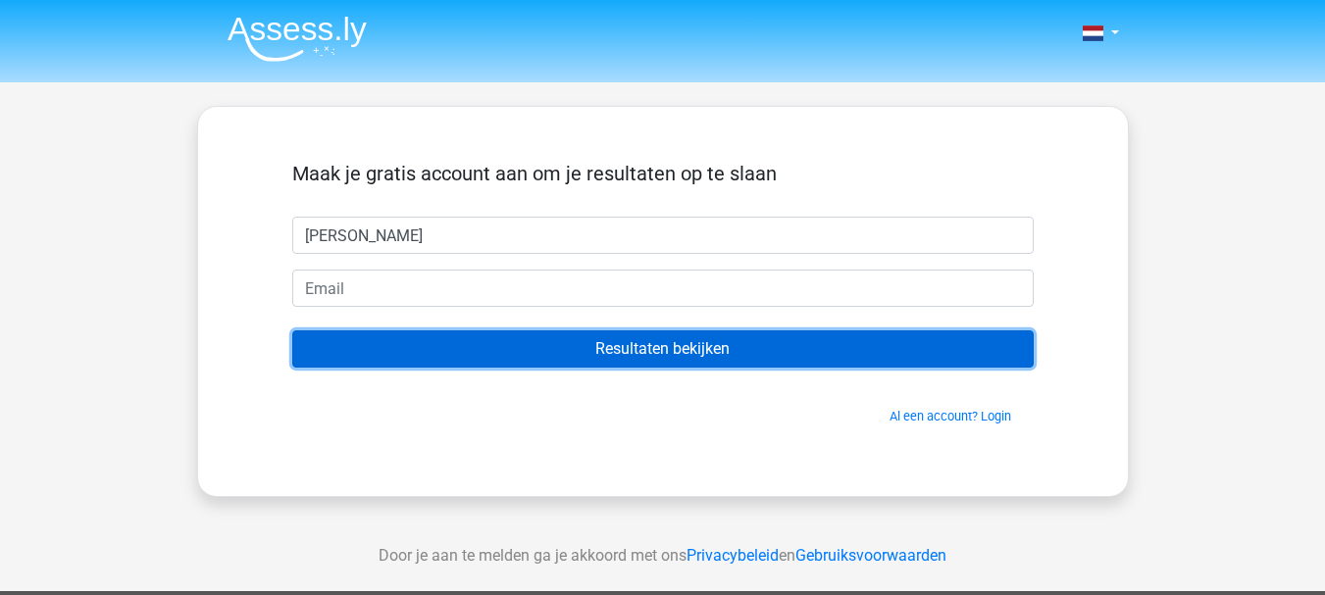
drag, startPoint x: 681, startPoint y: 338, endPoint x: 550, endPoint y: 335, distance: 130.5
click at [550, 335] on input "Resultaten bekijken" at bounding box center [662, 348] width 741 height 37
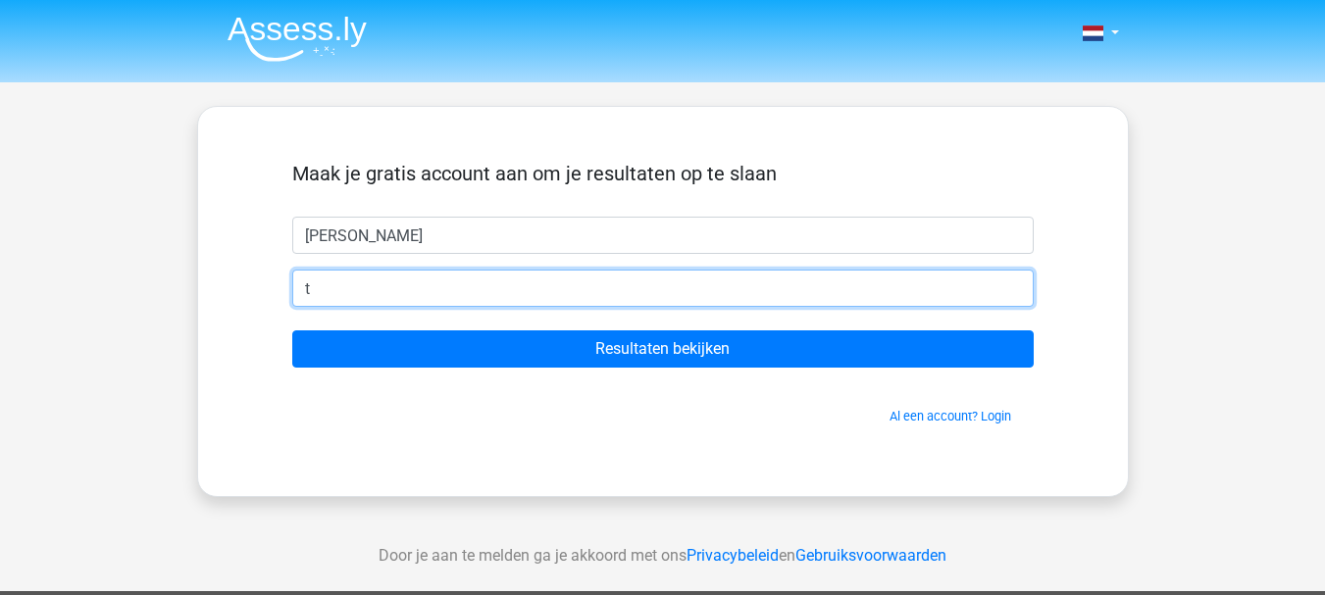
type input "[EMAIL_ADDRESS][DOMAIN_NAME]"
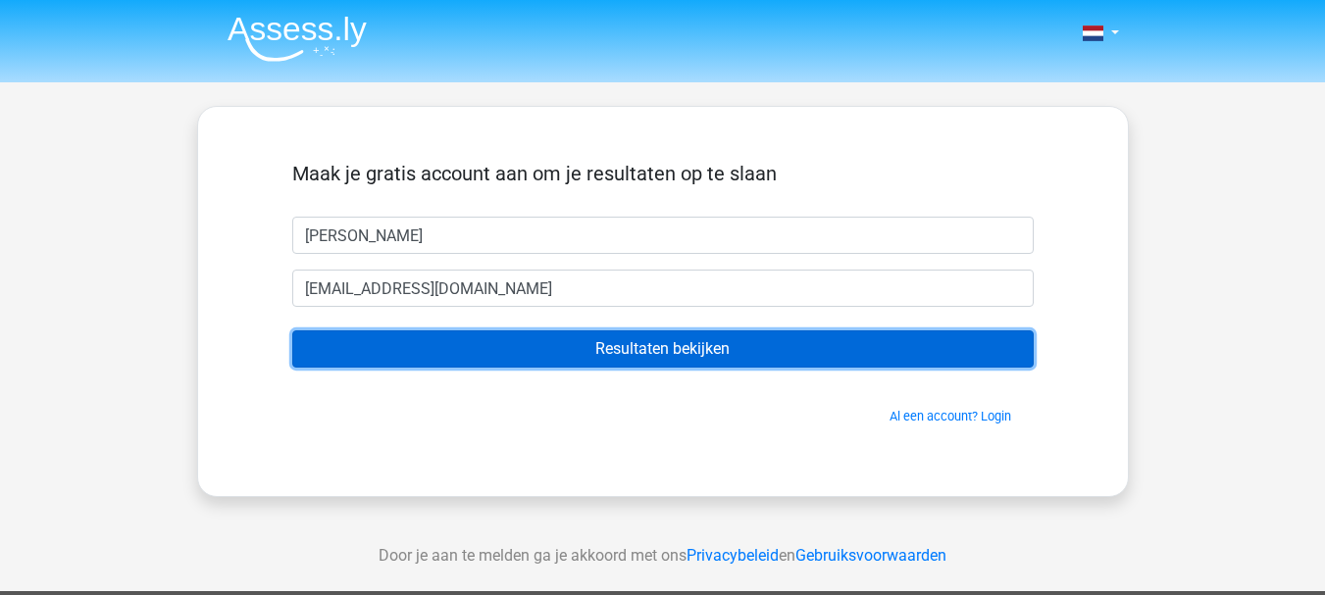
click at [482, 342] on input "Resultaten bekijken" at bounding box center [662, 348] width 741 height 37
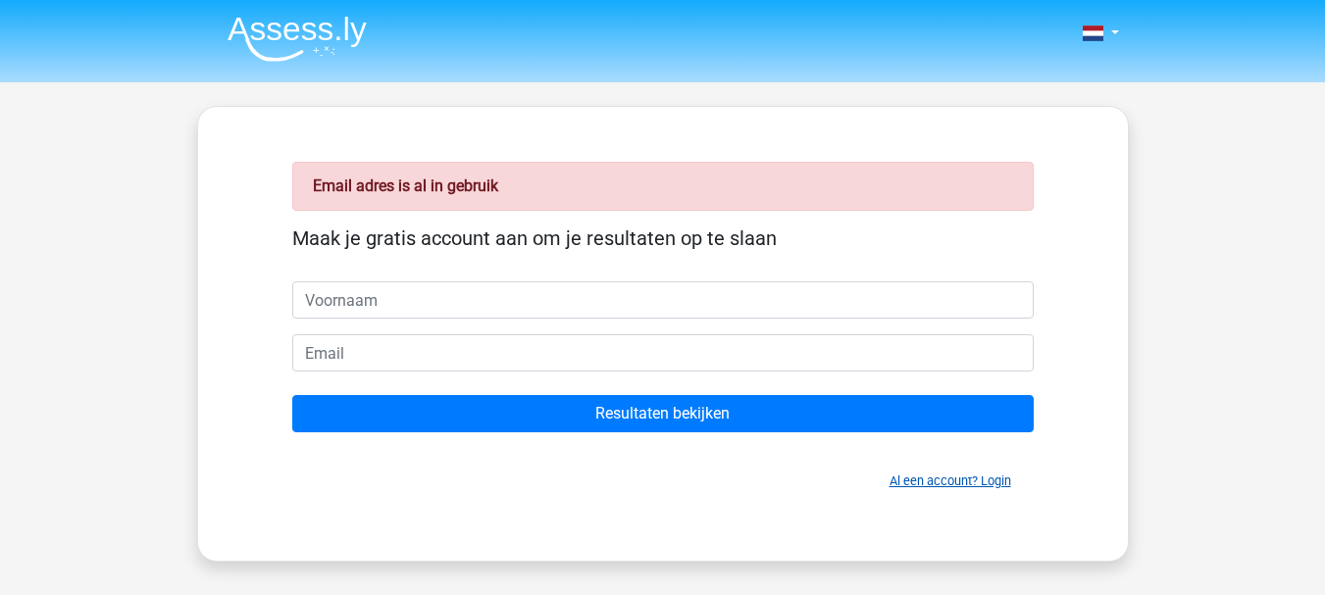
click at [949, 475] on link "Al een account? Login" at bounding box center [950, 481] width 122 height 15
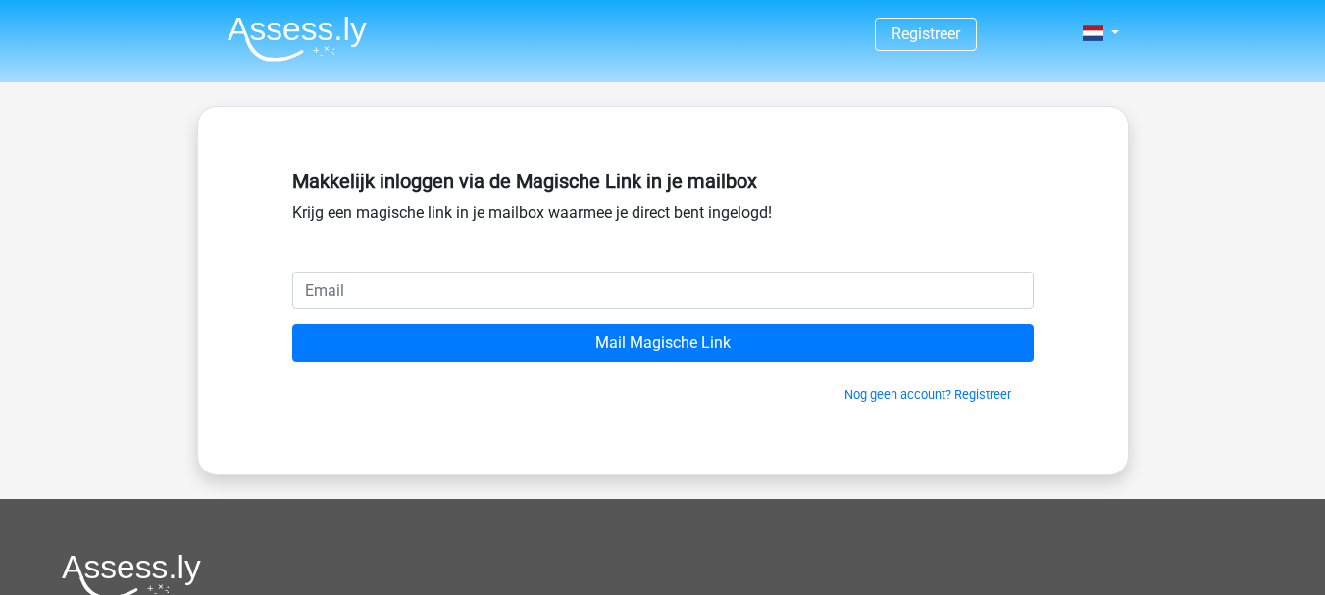
click at [743, 303] on input "email" at bounding box center [662, 290] width 741 height 37
type input "[EMAIL_ADDRESS][DOMAIN_NAME]"
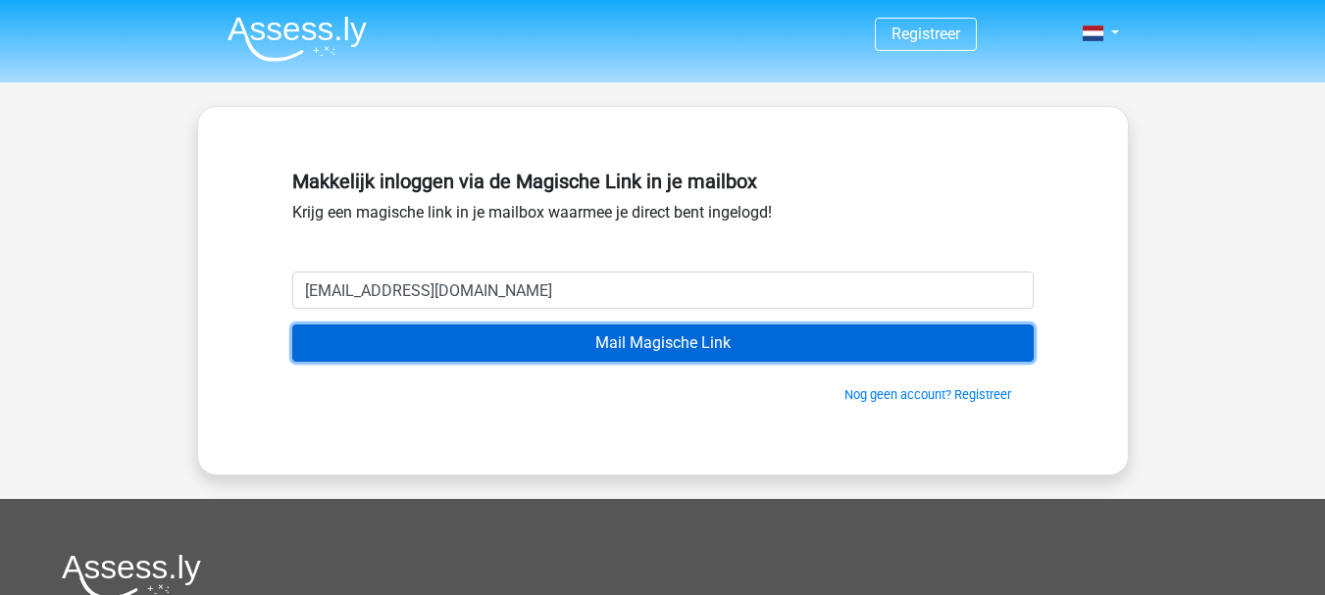
click at [486, 329] on input "Mail Magische Link" at bounding box center [662, 343] width 741 height 37
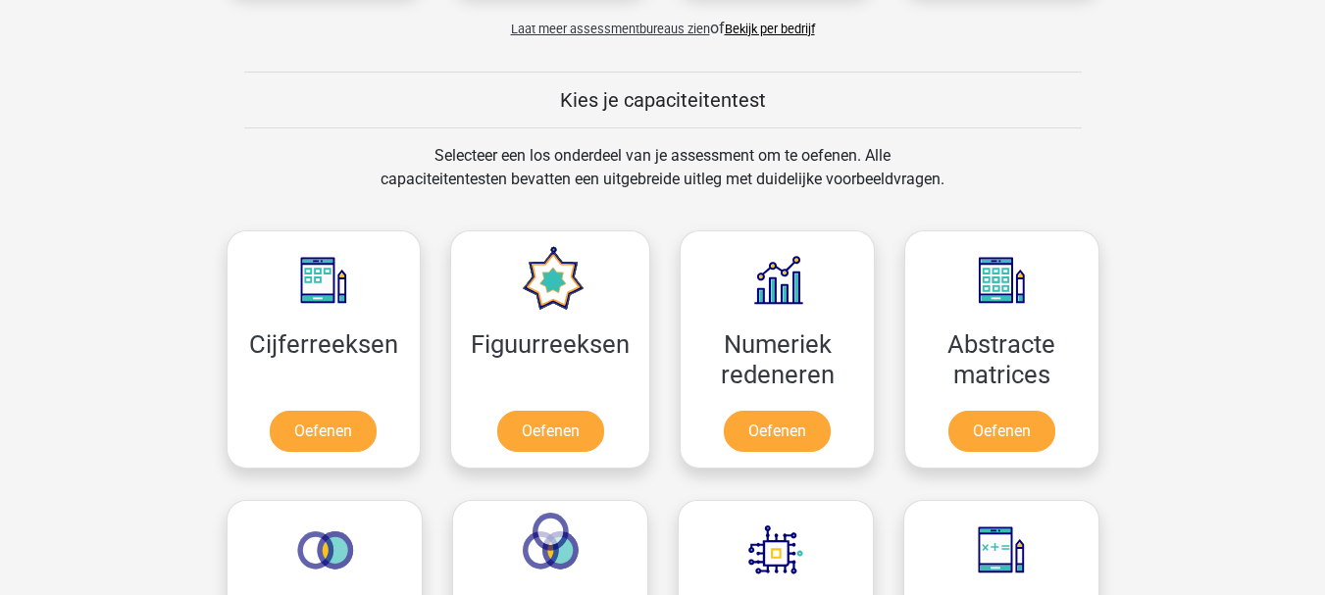
scroll to position [691, 0]
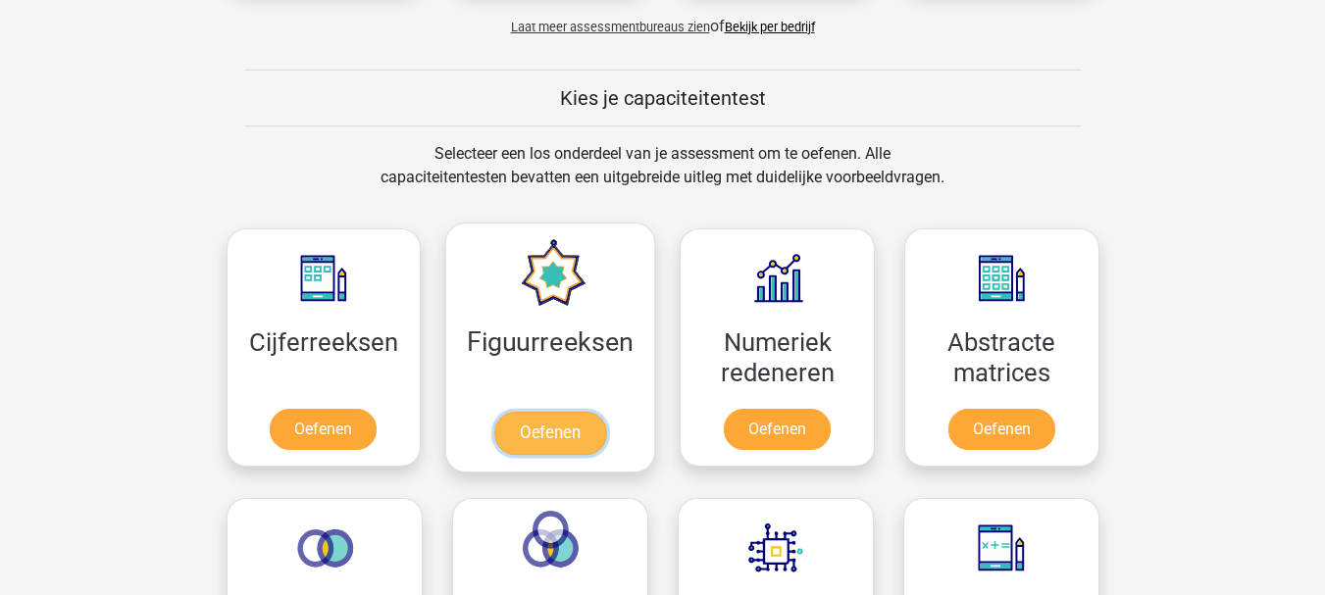
click at [553, 437] on link "Oefenen" at bounding box center [550, 433] width 112 height 43
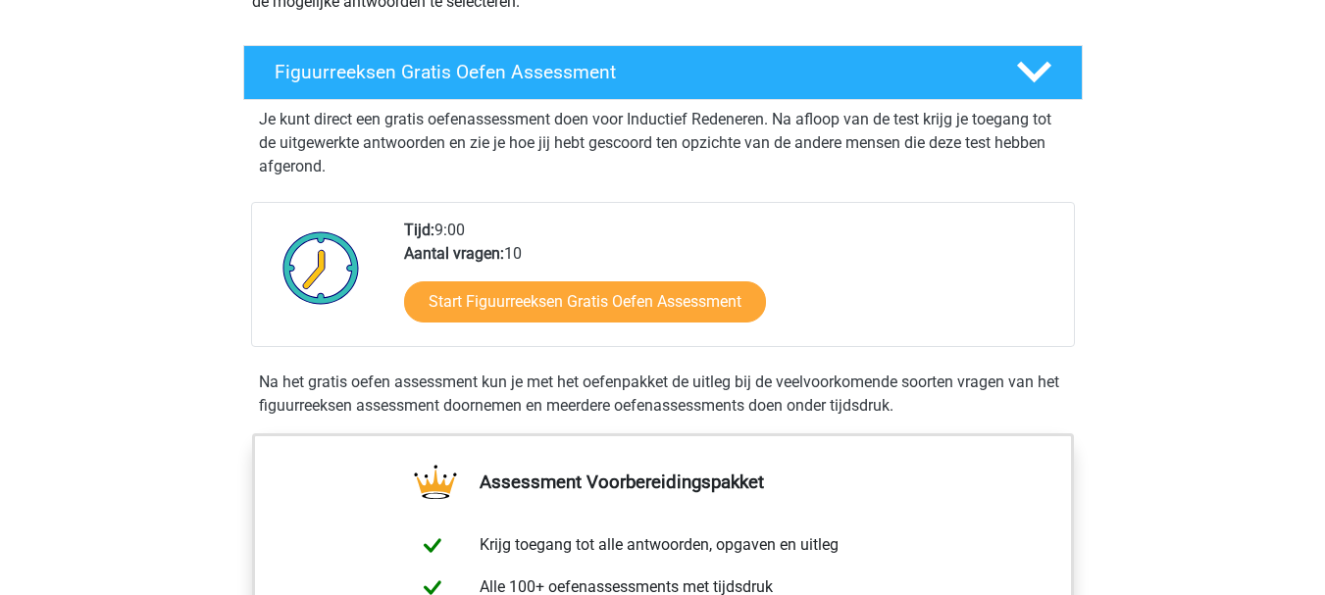
scroll to position [303, 0]
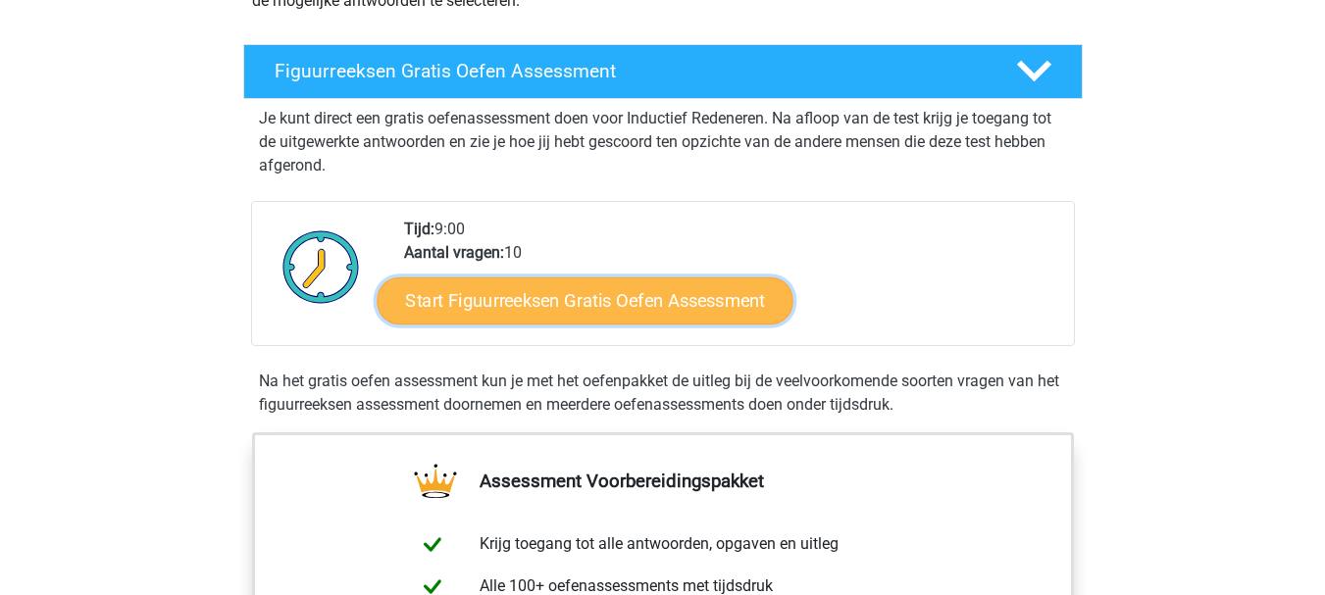
click at [706, 313] on link "Start Figuurreeksen Gratis Oefen Assessment" at bounding box center [585, 300] width 416 height 47
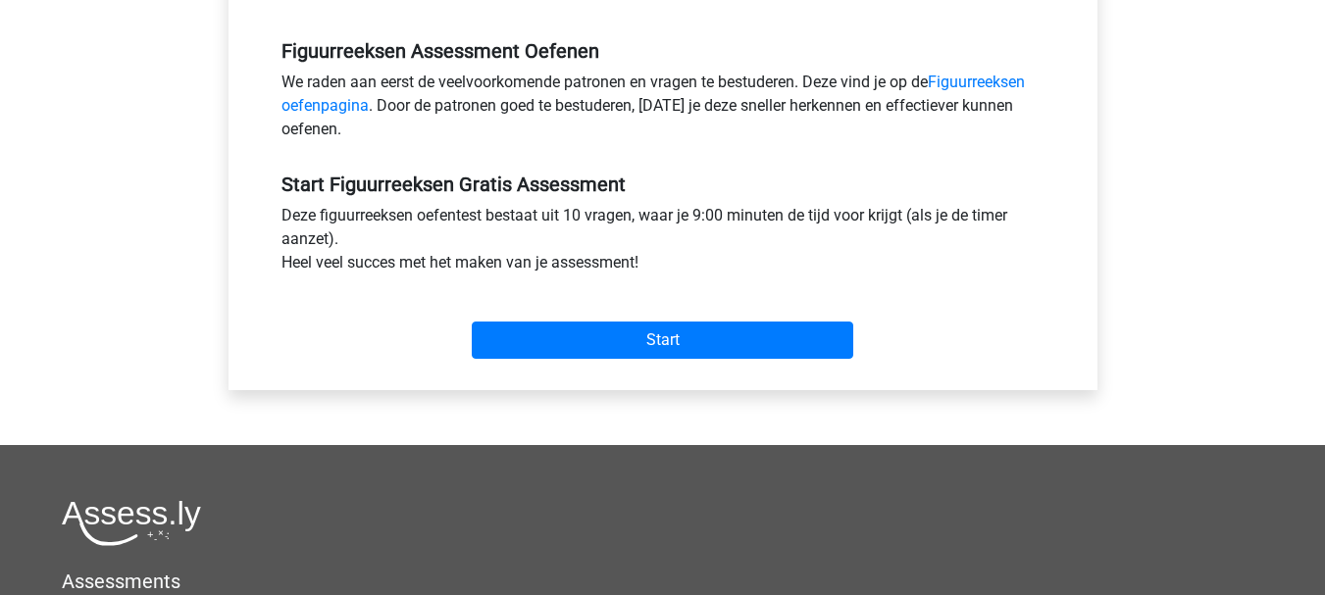
scroll to position [591, 0]
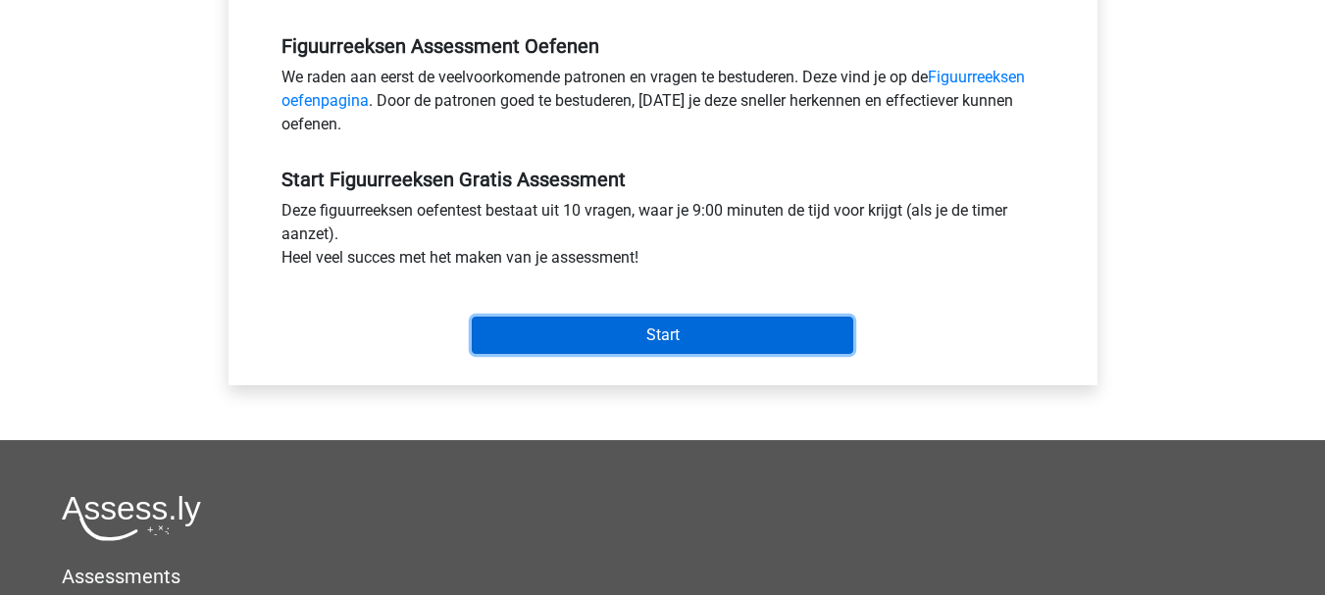
click at [711, 320] on input "Start" at bounding box center [662, 335] width 381 height 37
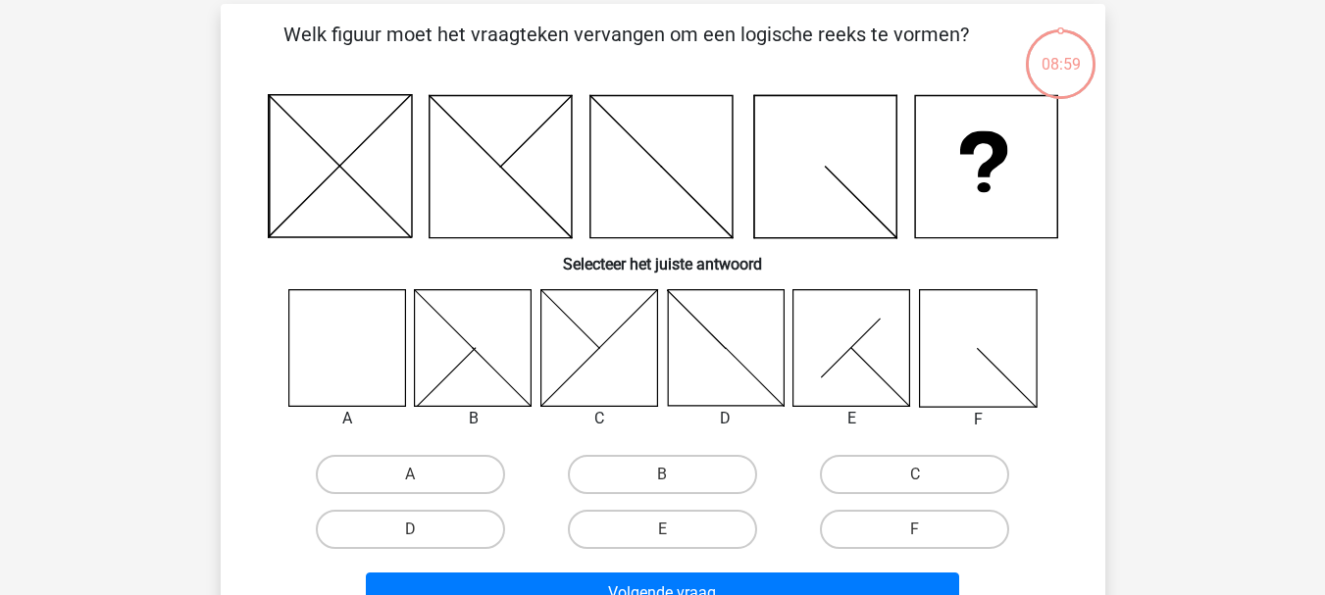
scroll to position [99, 0]
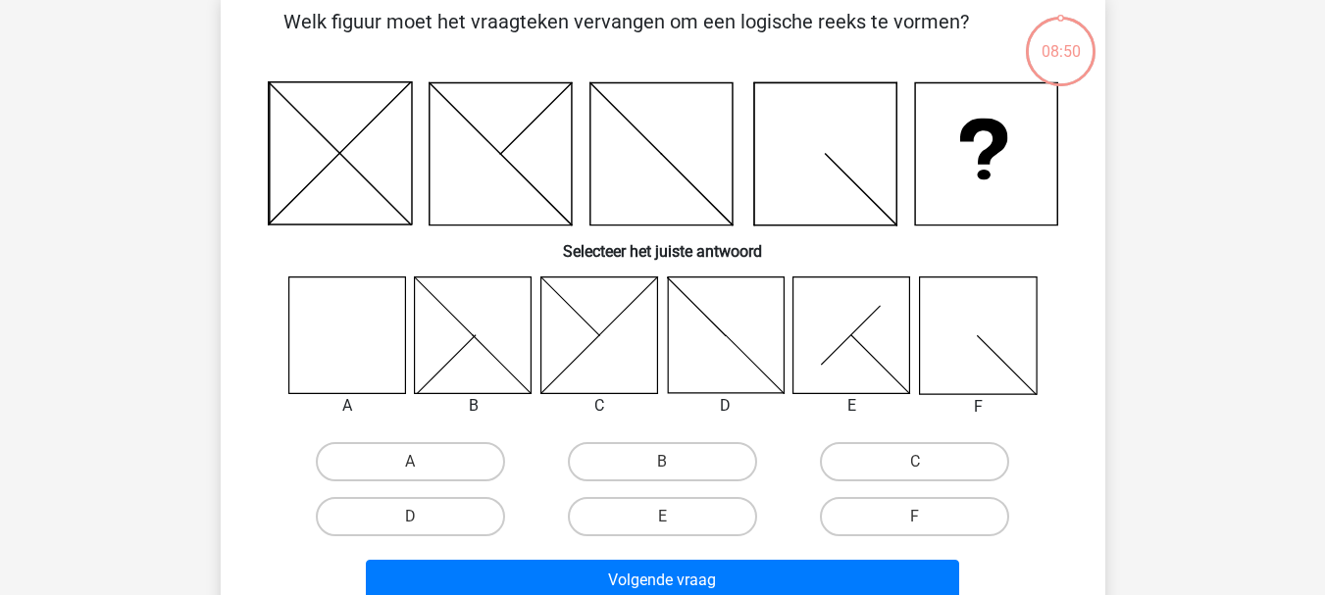
click at [357, 340] on icon at bounding box center [346, 335] width 117 height 117
click at [390, 463] on label "A" at bounding box center [410, 461] width 189 height 39
click at [410, 463] on input "A" at bounding box center [416, 468] width 13 height 13
radio input "true"
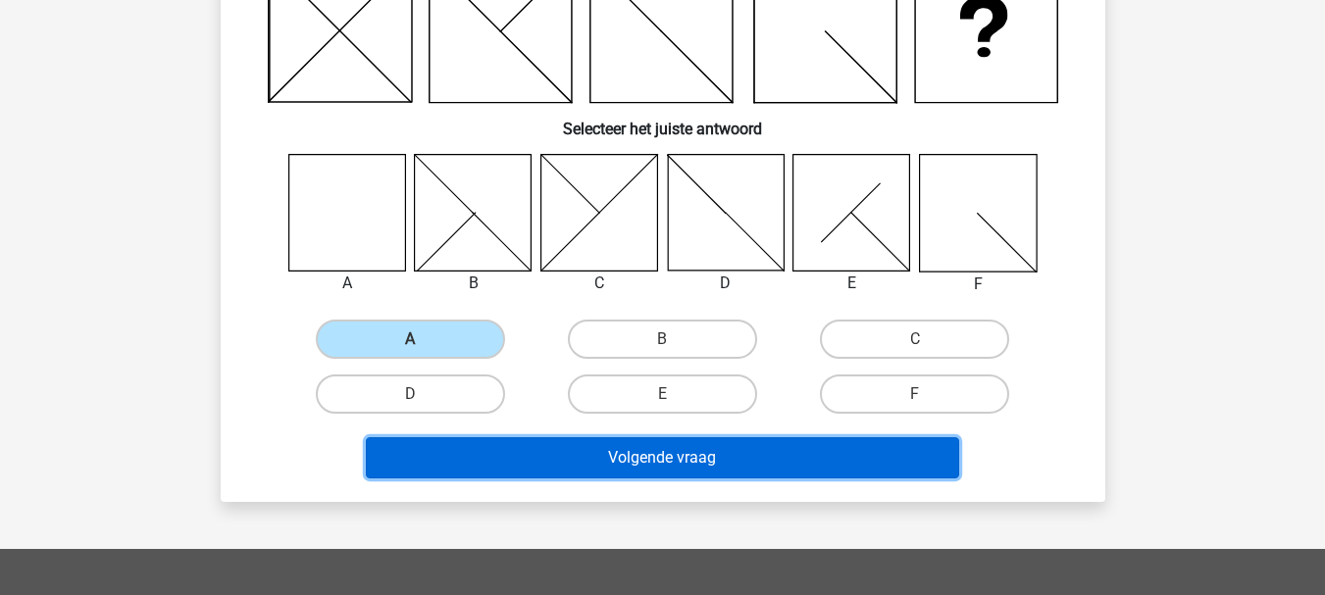
click at [495, 467] on button "Volgende vraag" at bounding box center [662, 457] width 593 height 41
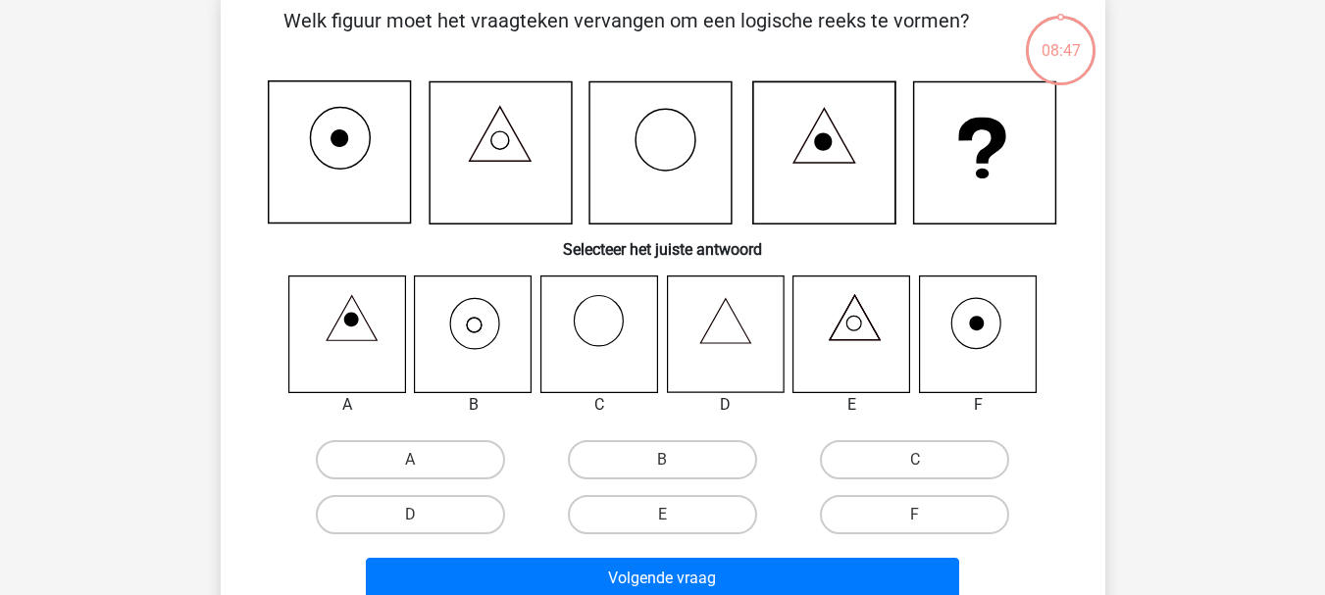
scroll to position [90, 0]
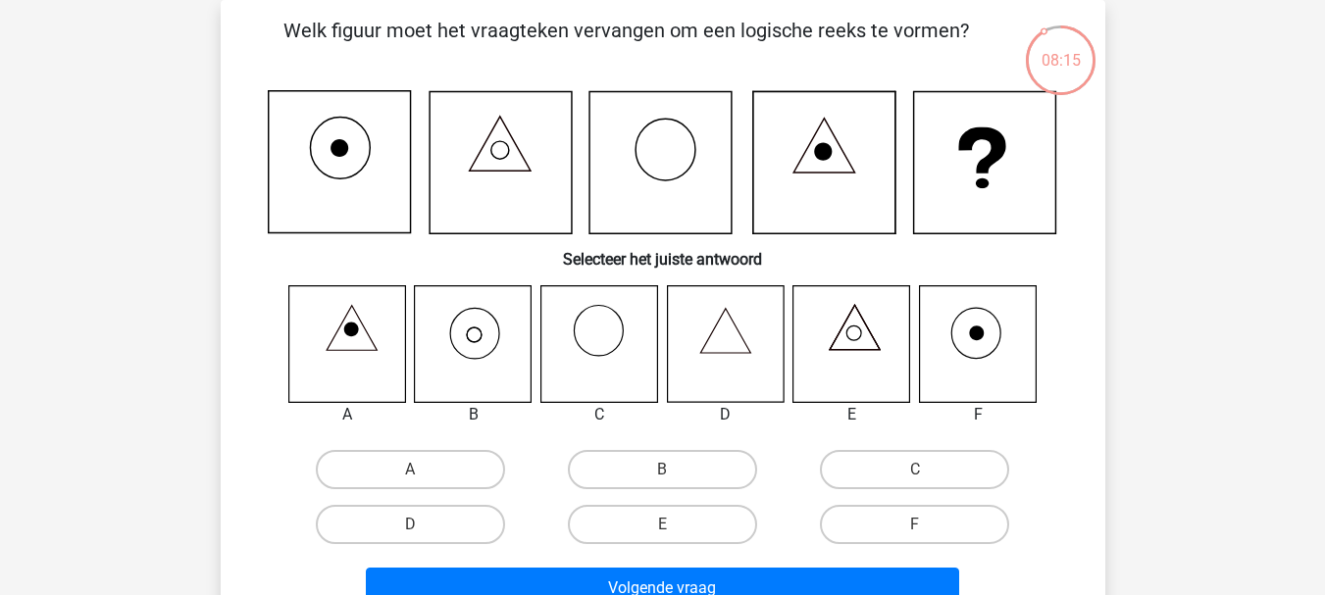
click at [458, 330] on icon at bounding box center [473, 343] width 117 height 117
click at [650, 458] on label "B" at bounding box center [662, 469] width 189 height 39
click at [662, 470] on input "B" at bounding box center [668, 476] width 13 height 13
radio input "true"
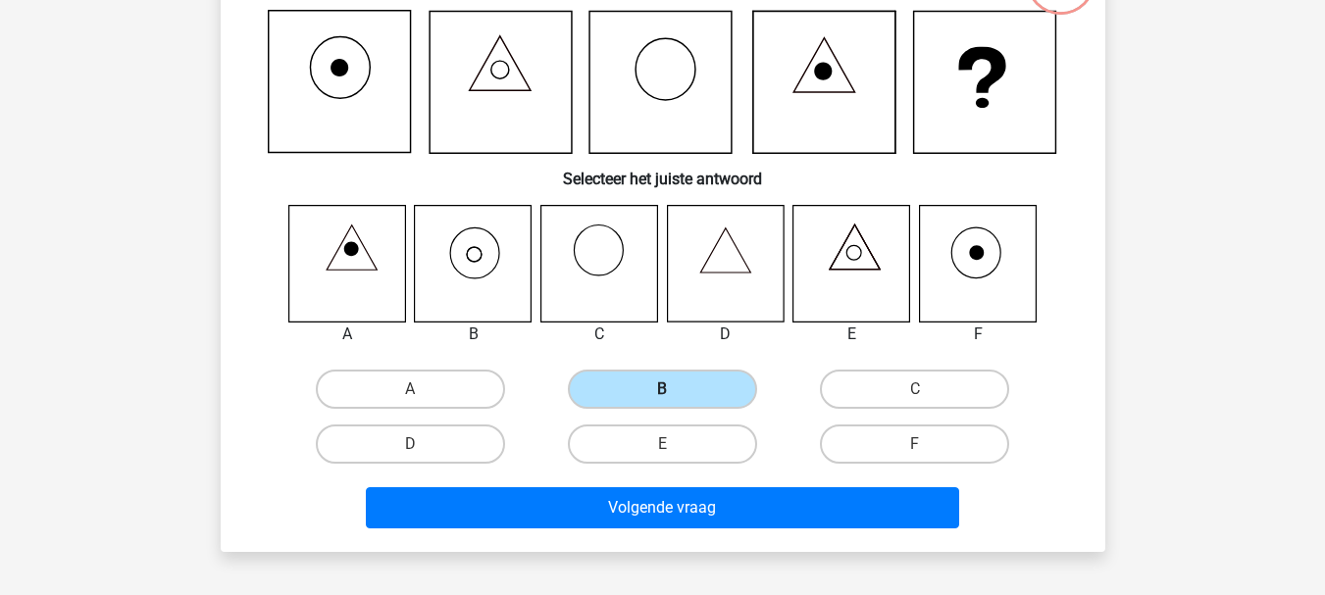
scroll to position [172, 0]
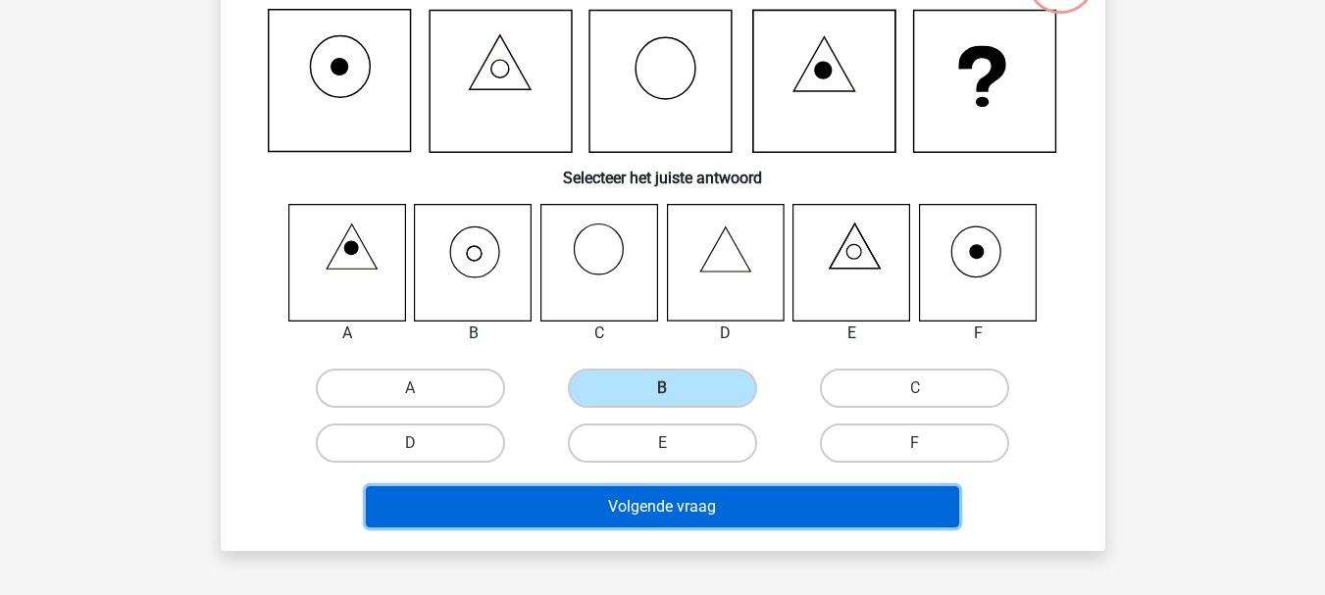
click at [780, 496] on button "Volgende vraag" at bounding box center [662, 506] width 593 height 41
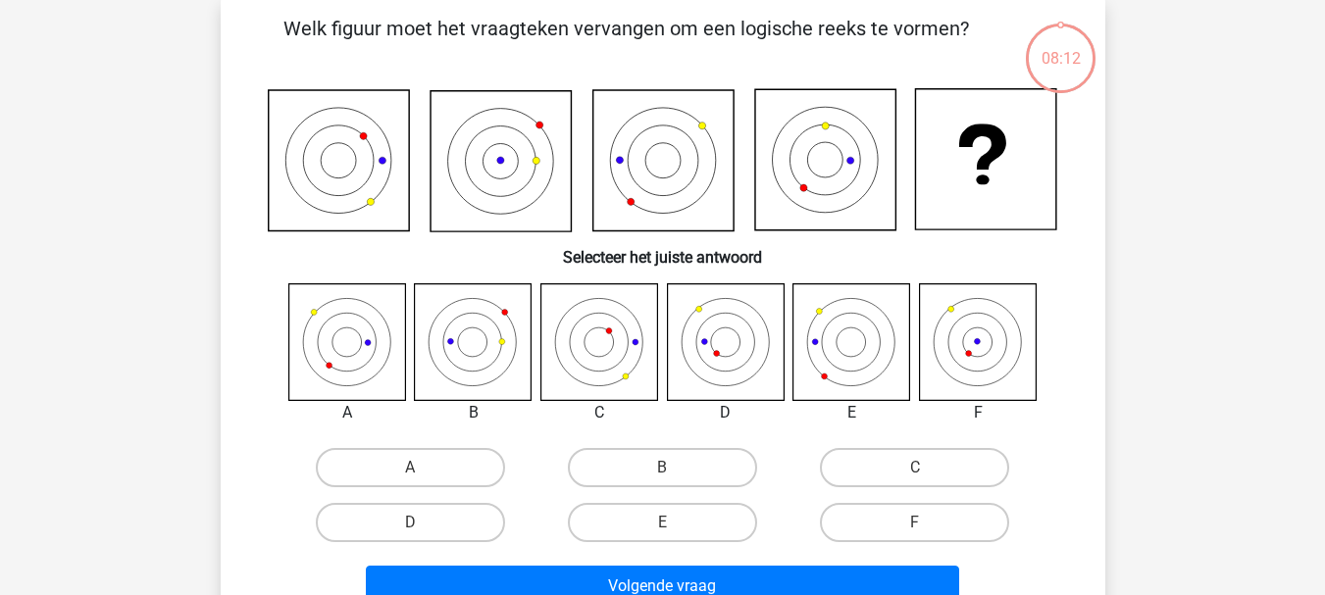
scroll to position [90, 0]
